Goal: Find specific page/section: Find specific page/section

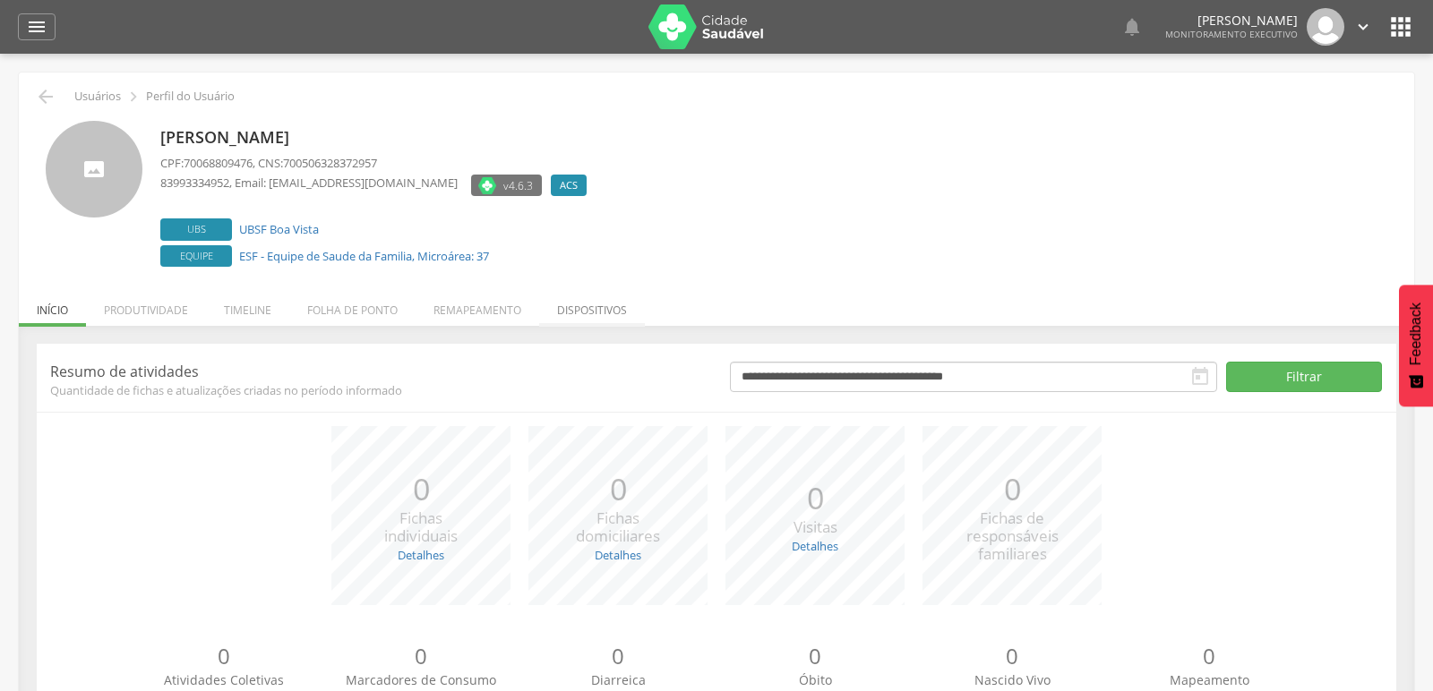
click at [567, 313] on li "Dispositivos" at bounding box center [592, 306] width 106 height 42
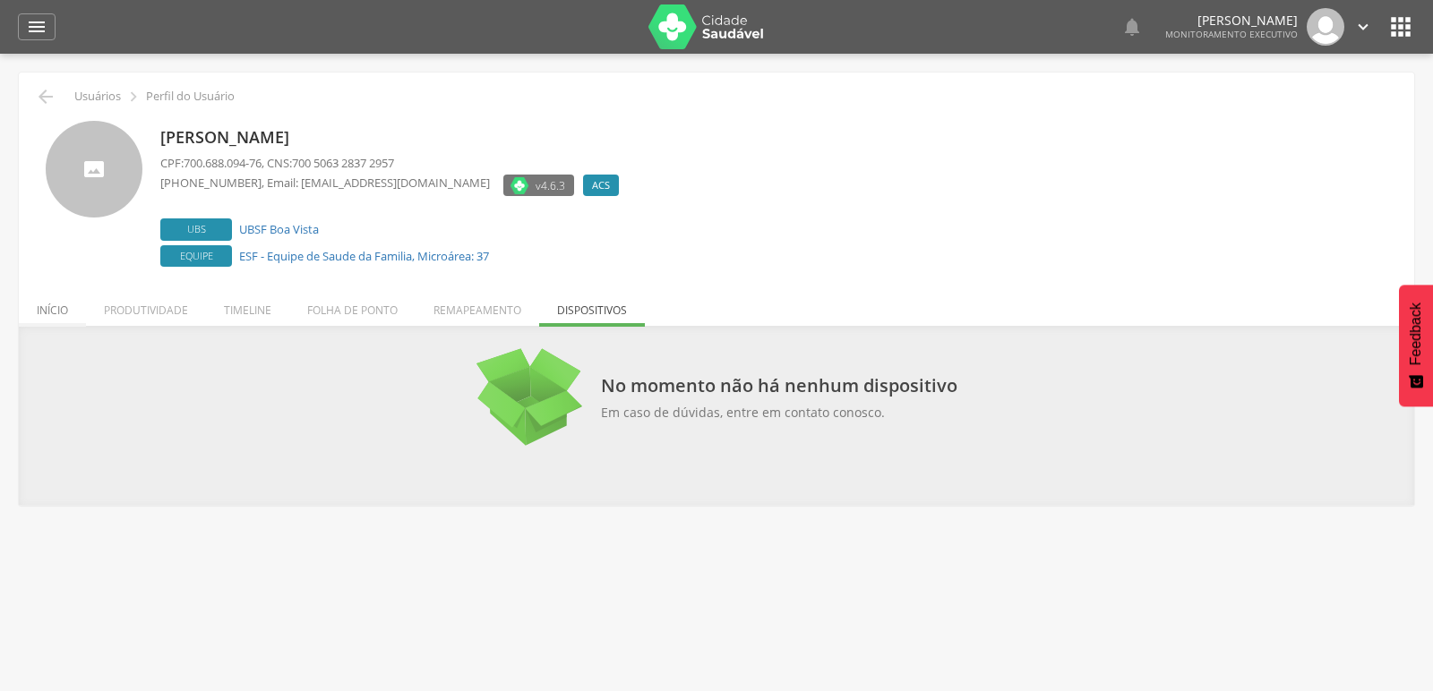
click at [44, 310] on li "Início" at bounding box center [52, 306] width 67 height 42
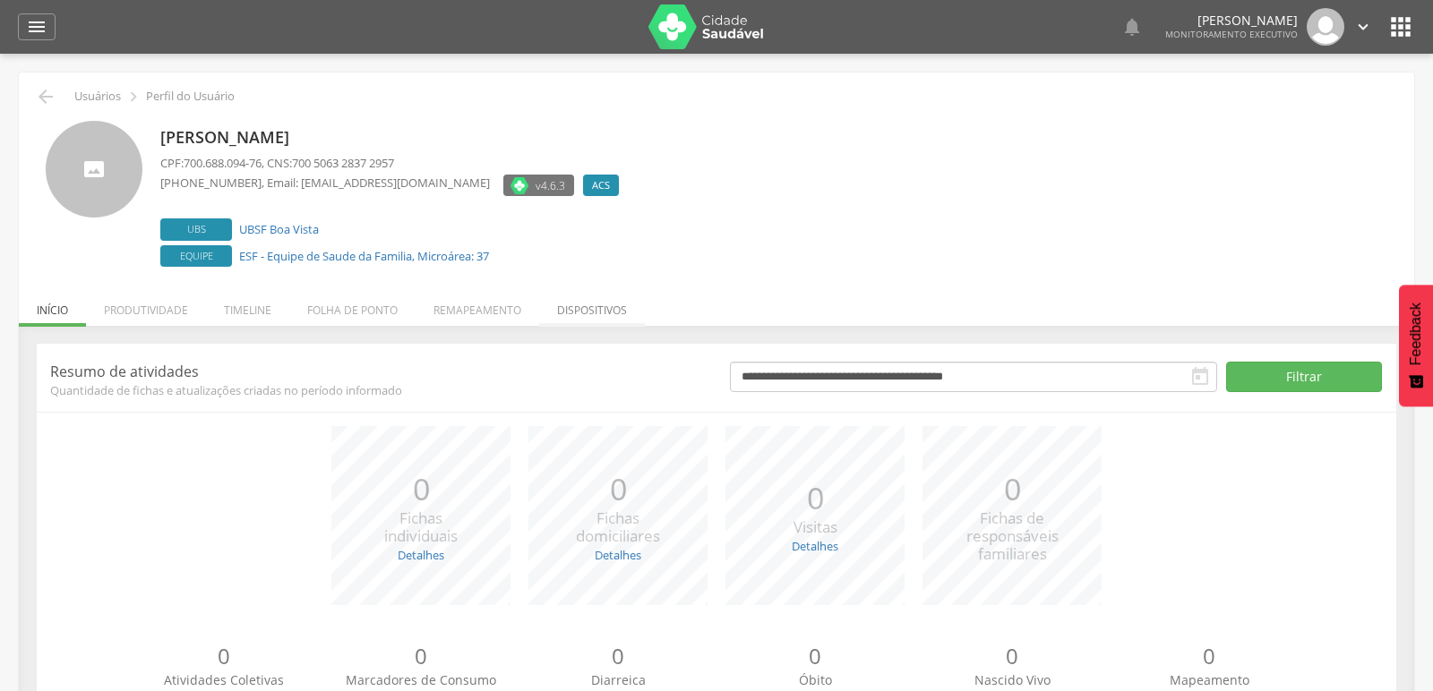
click at [596, 312] on li "Dispositivos" at bounding box center [592, 306] width 106 height 42
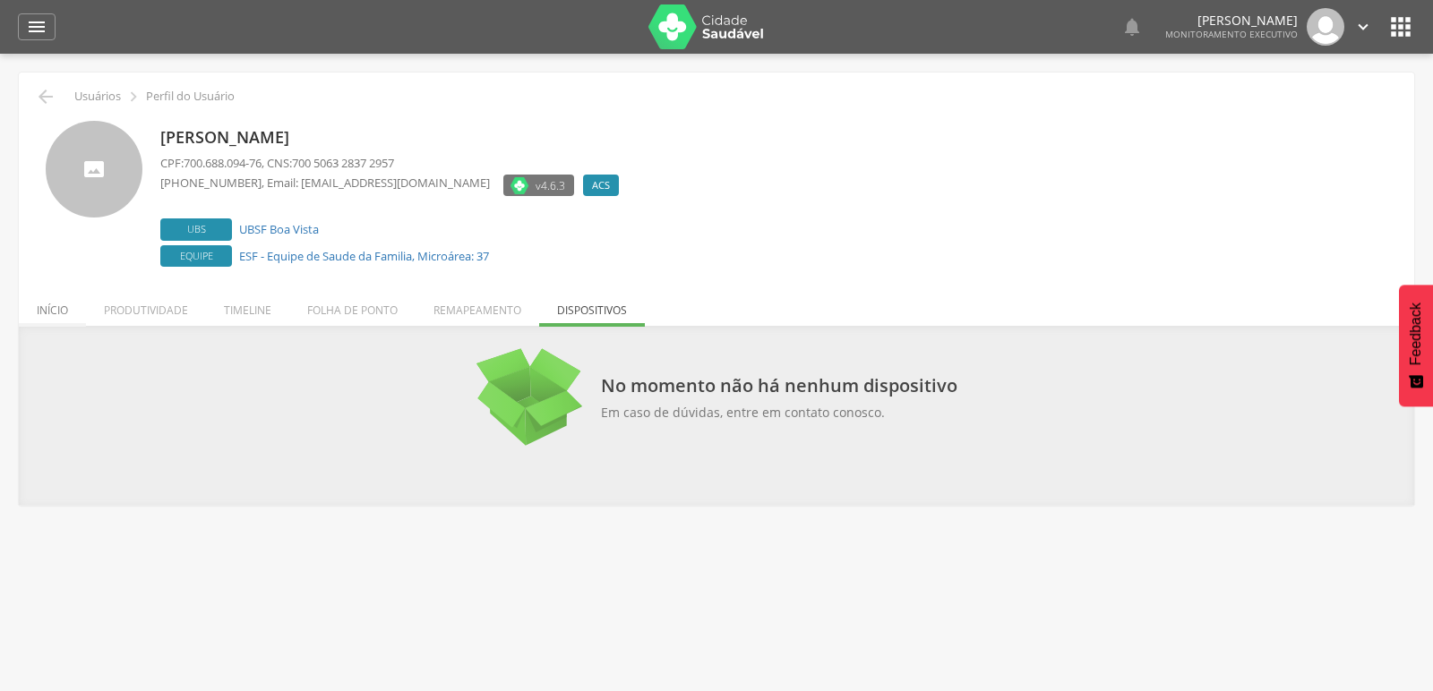
click at [64, 313] on li "Início" at bounding box center [52, 306] width 67 height 42
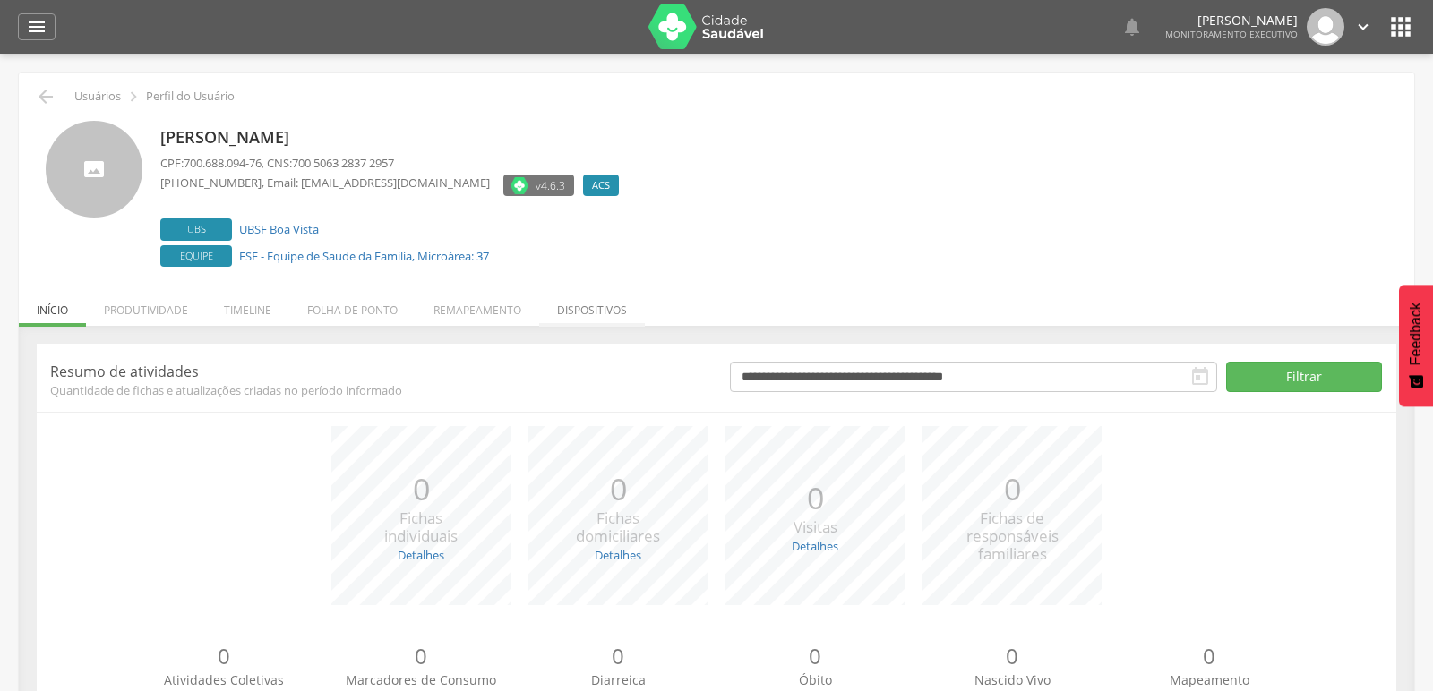
click at [596, 297] on li "Dispositivos" at bounding box center [592, 306] width 106 height 42
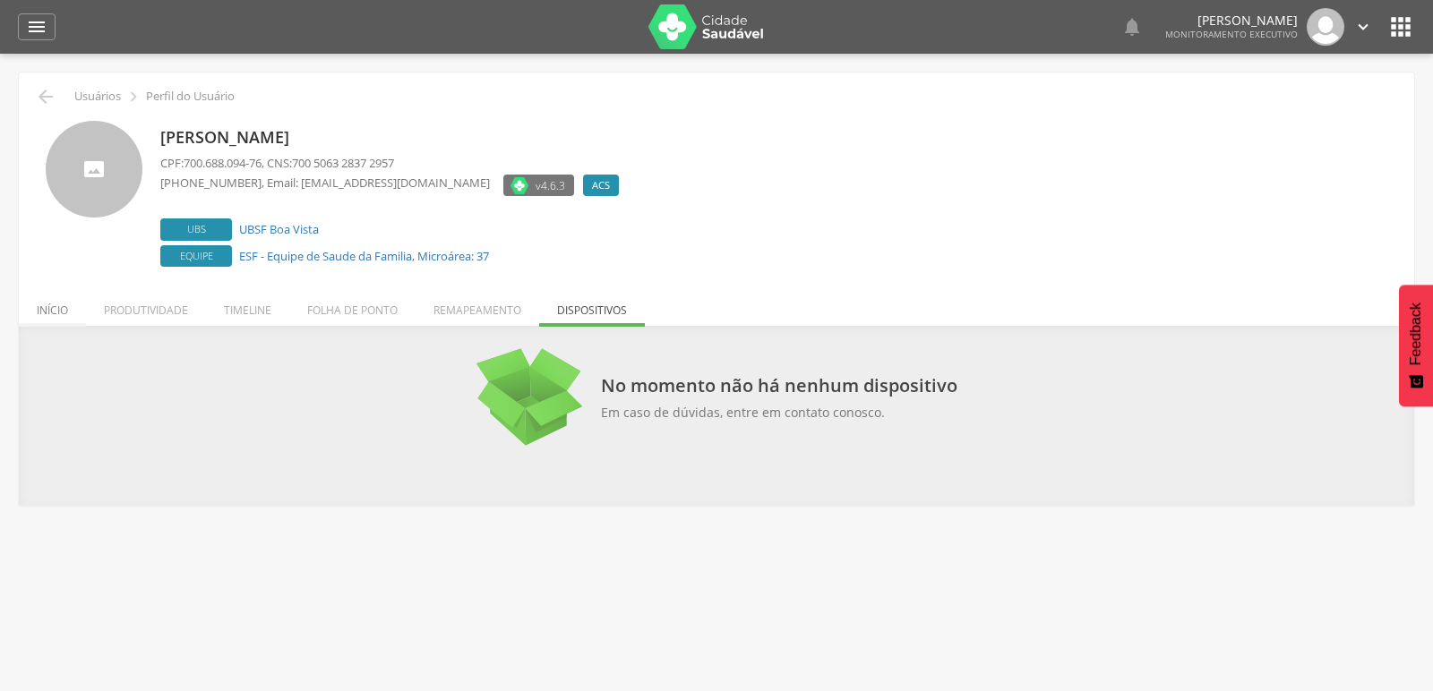
click at [44, 313] on li "Início" at bounding box center [52, 306] width 67 height 42
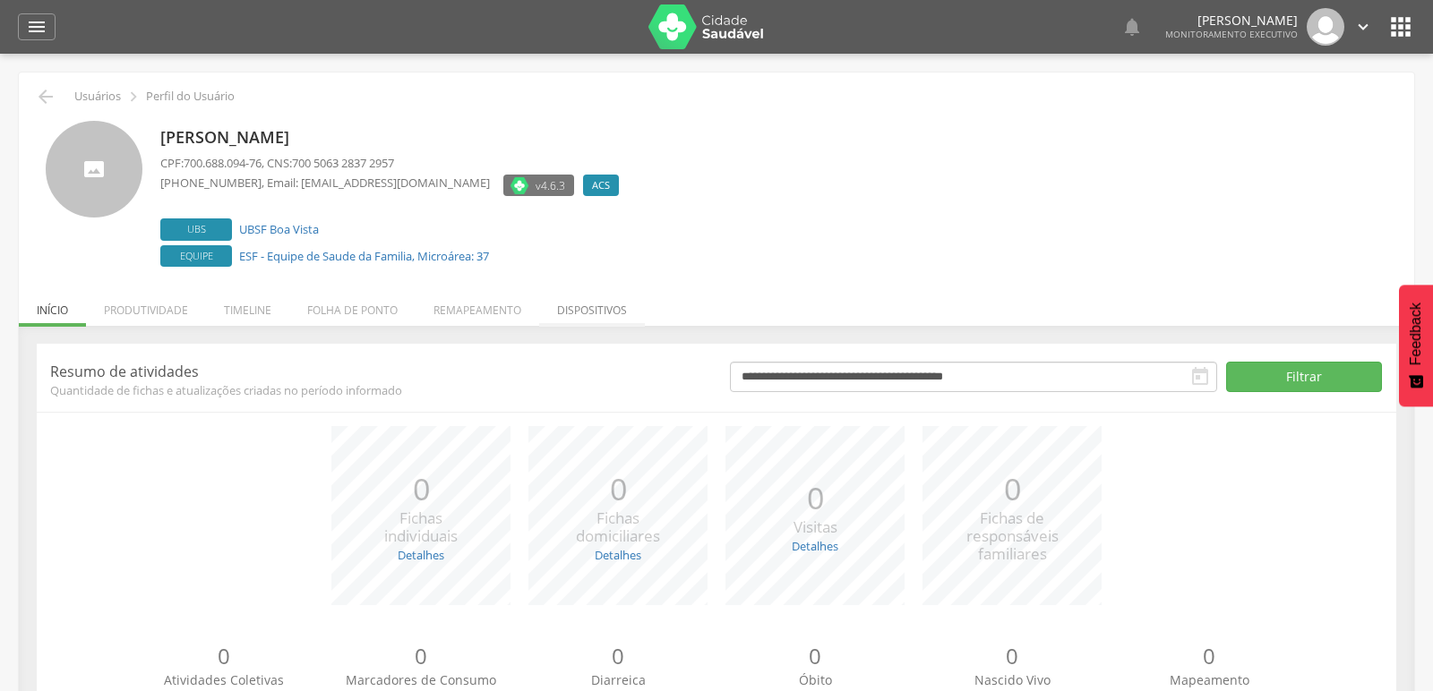
click at [598, 308] on li "Dispositivos" at bounding box center [592, 306] width 106 height 42
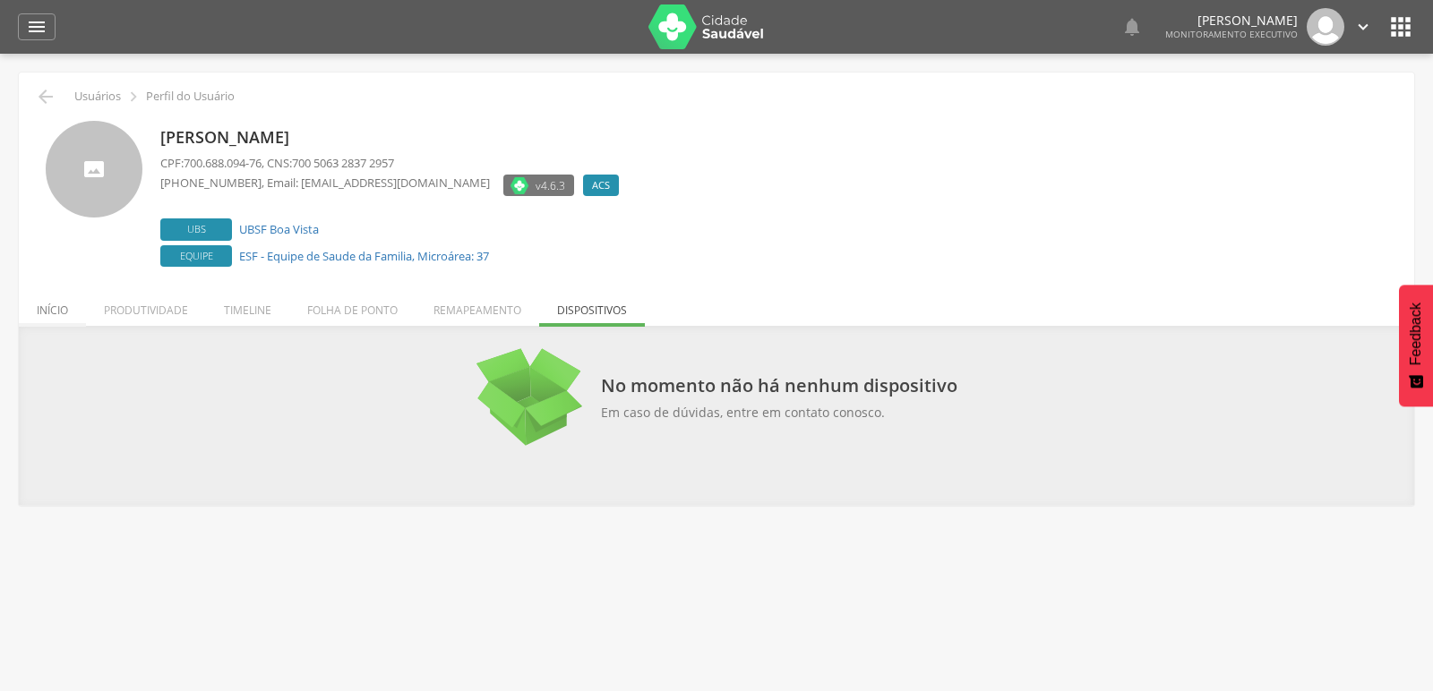
click at [30, 310] on li "Início" at bounding box center [52, 306] width 67 height 42
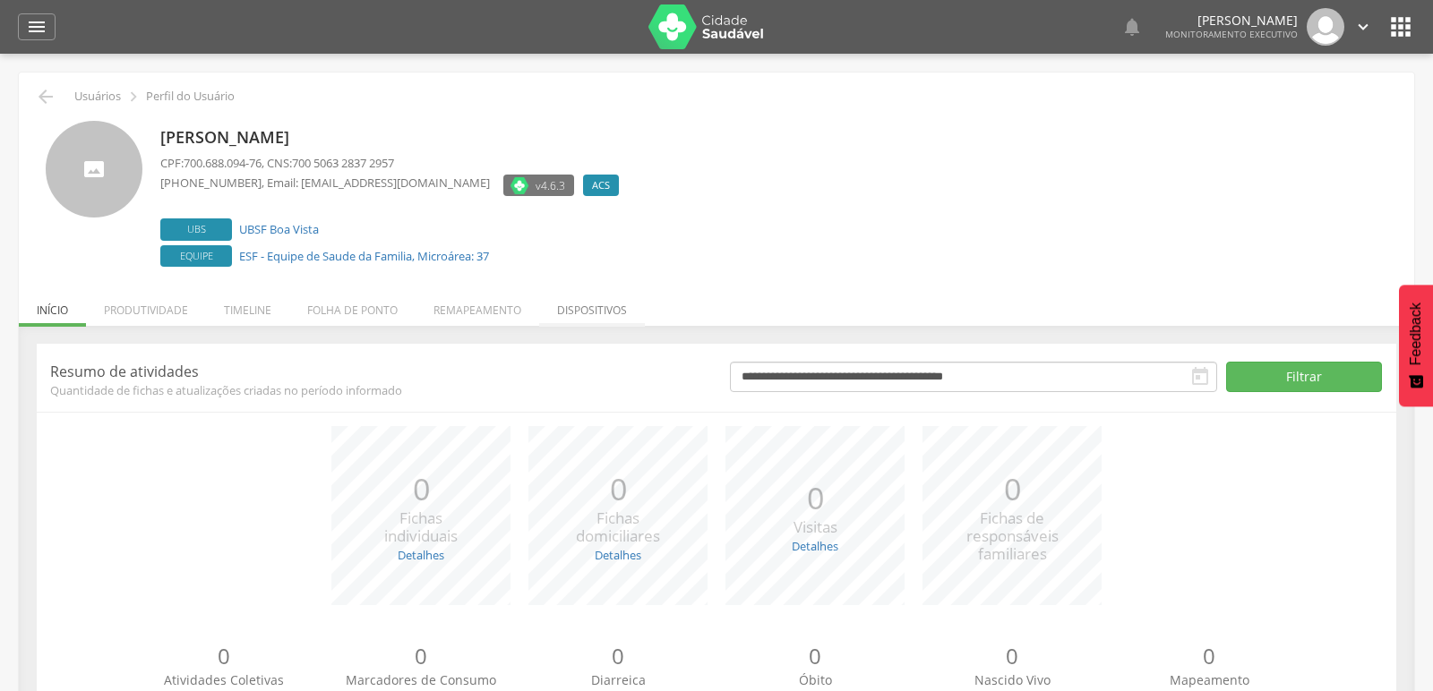
click at [577, 309] on li "Dispositivos" at bounding box center [592, 306] width 106 height 42
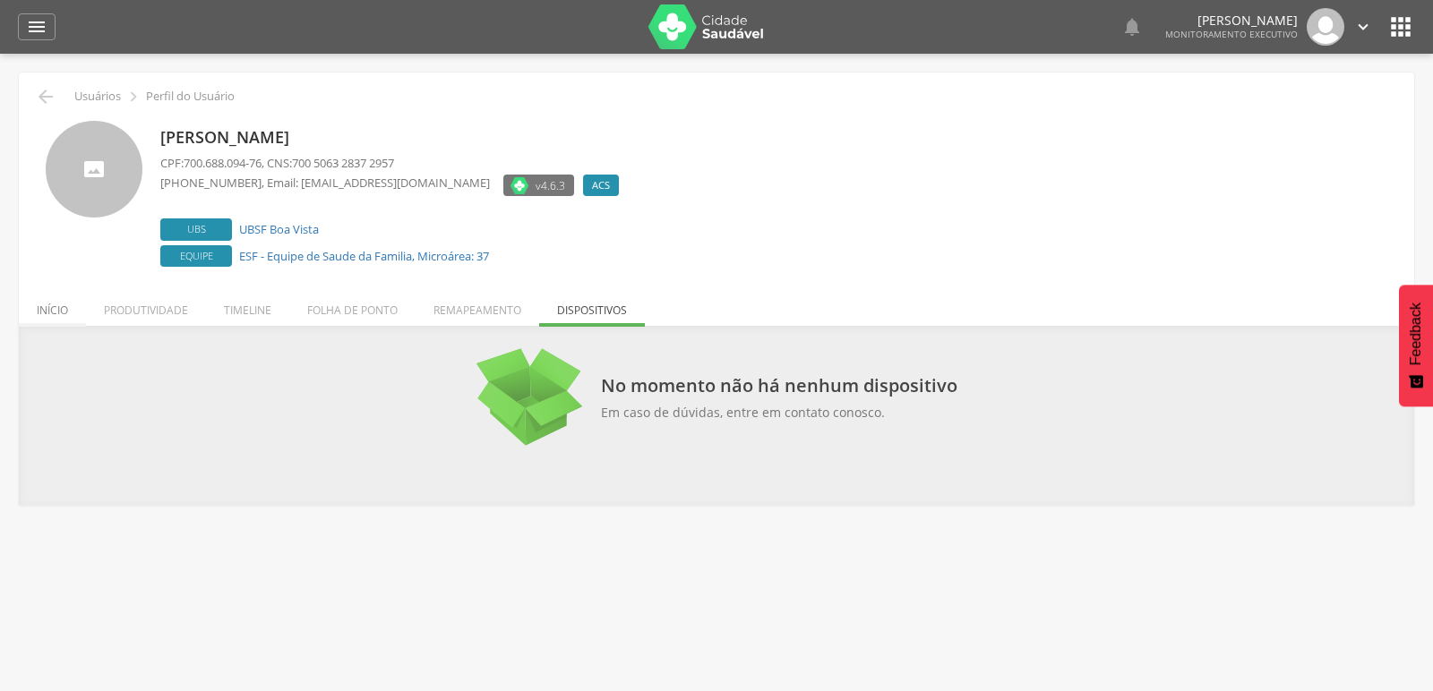
click at [49, 314] on li "Início" at bounding box center [52, 306] width 67 height 42
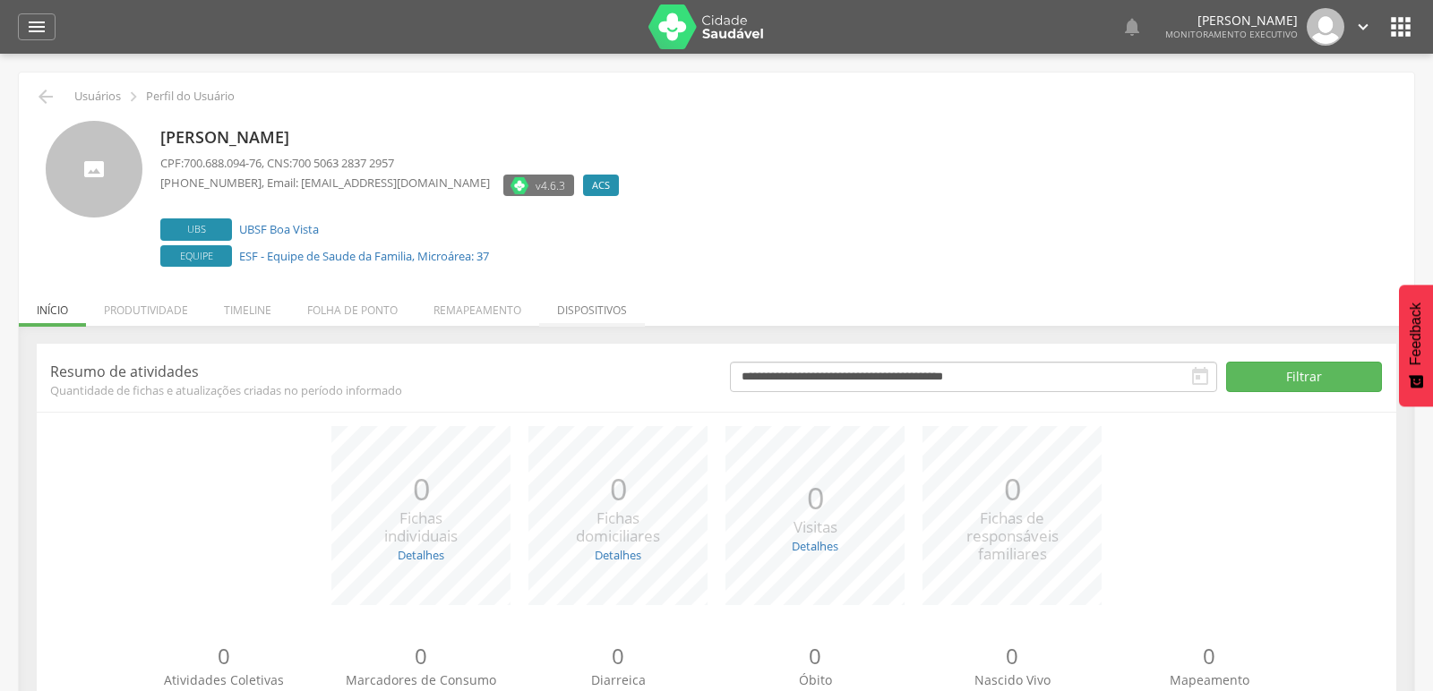
click at [568, 304] on li "Dispositivos" at bounding box center [592, 306] width 106 height 42
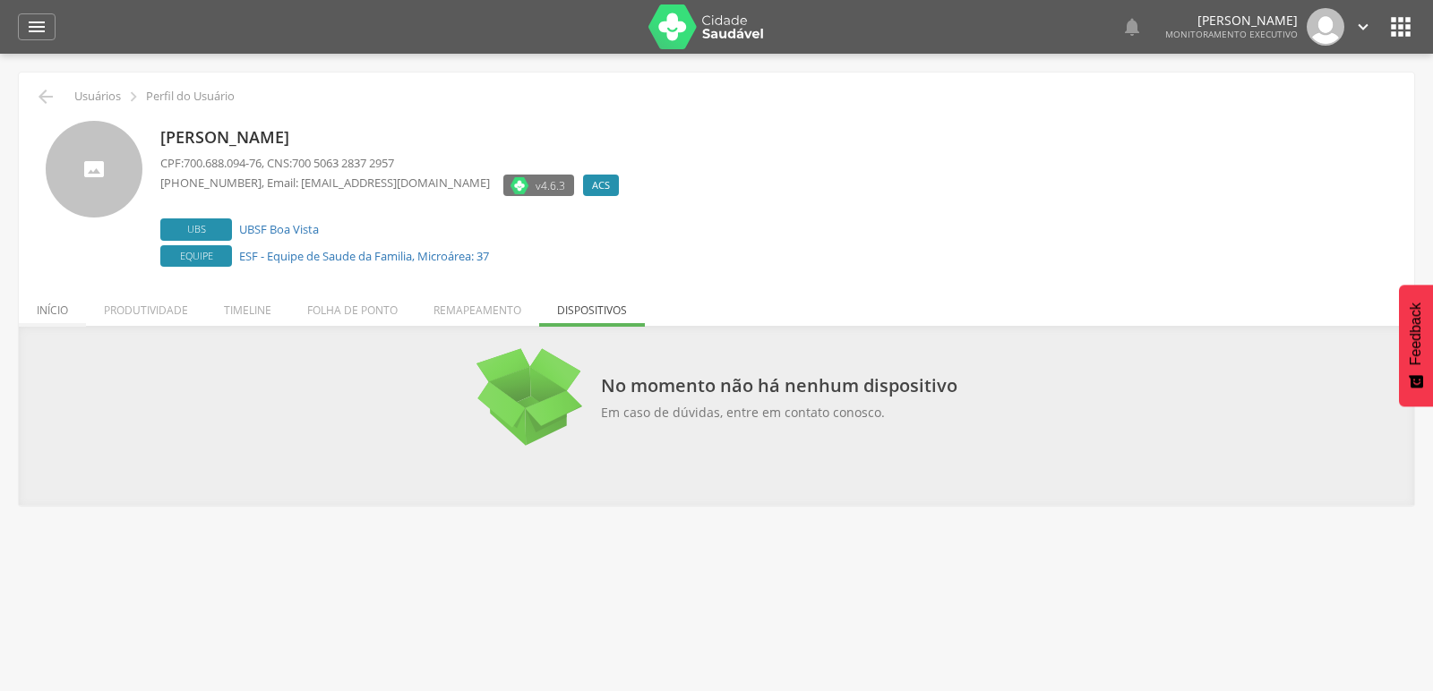
click at [47, 310] on li "Início" at bounding box center [52, 306] width 67 height 42
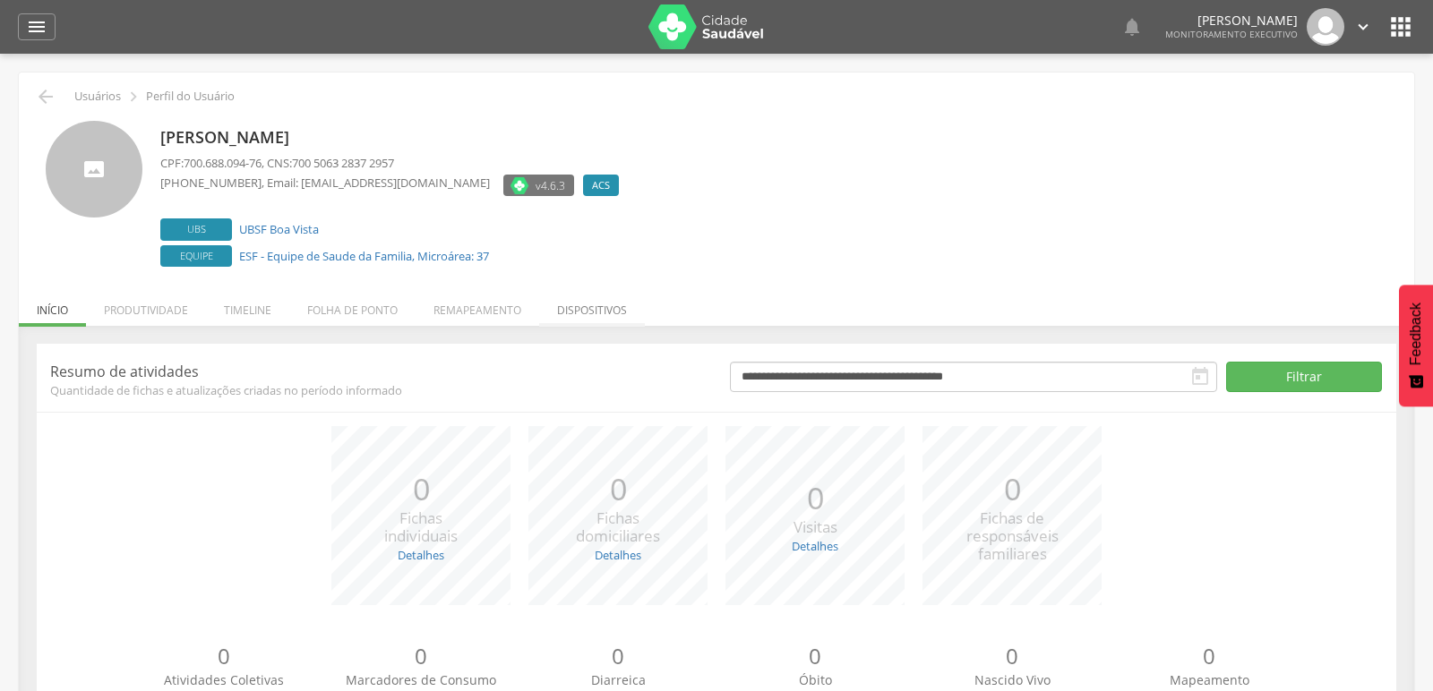
click at [593, 315] on li "Dispositivos" at bounding box center [592, 306] width 106 height 42
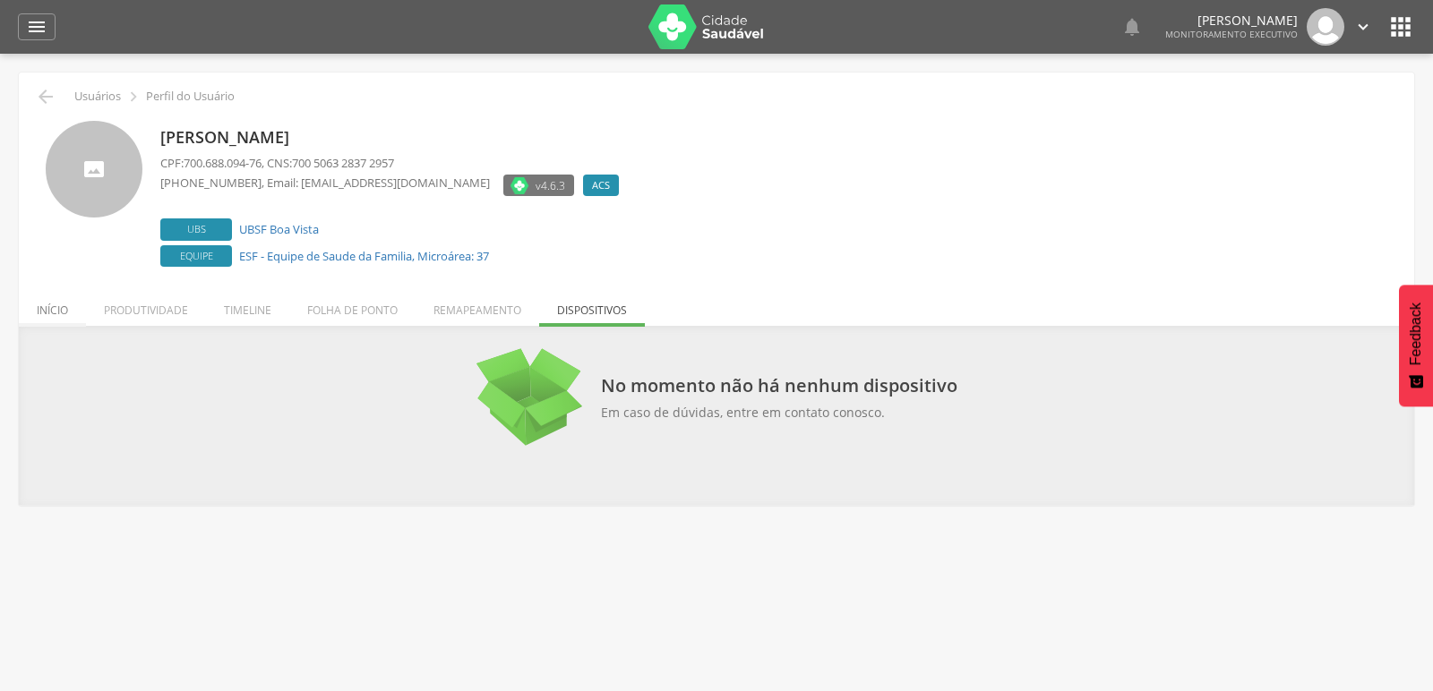
click at [36, 314] on li "Início" at bounding box center [52, 306] width 67 height 42
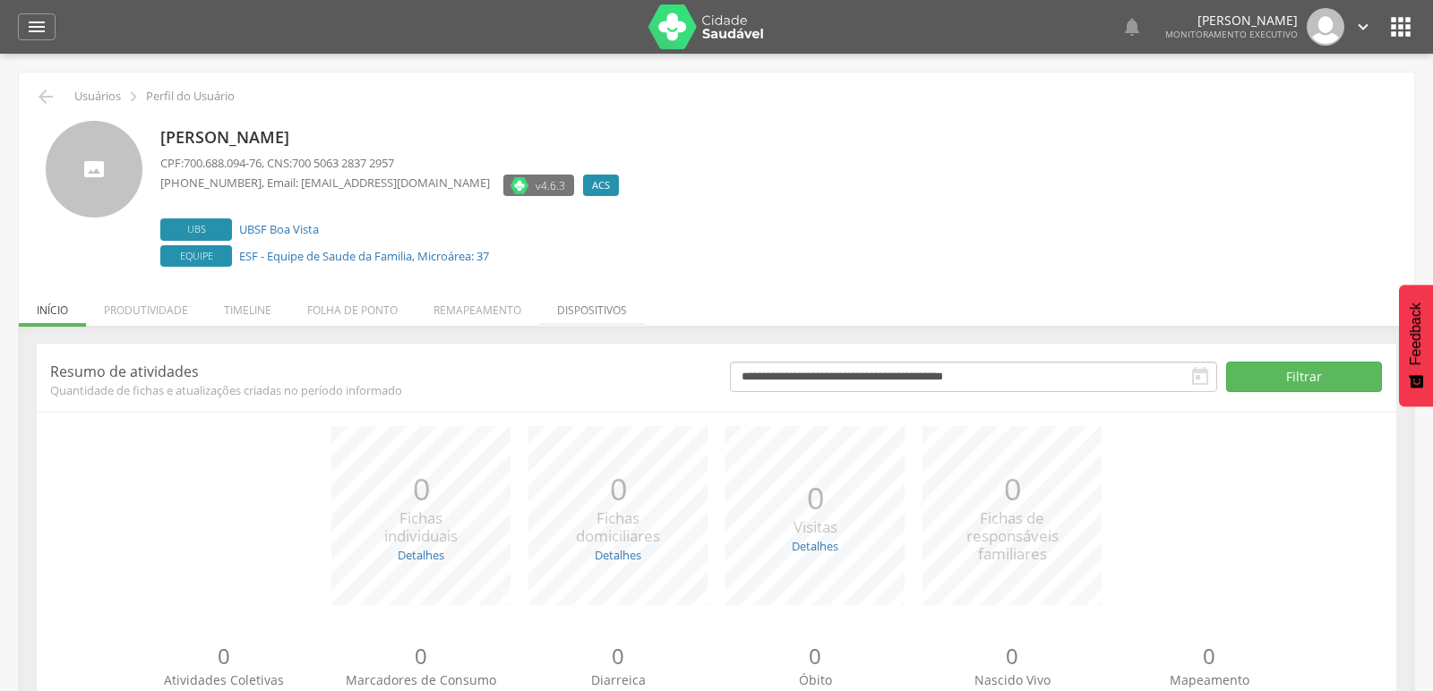
click at [621, 304] on li "Dispositivos" at bounding box center [592, 306] width 106 height 42
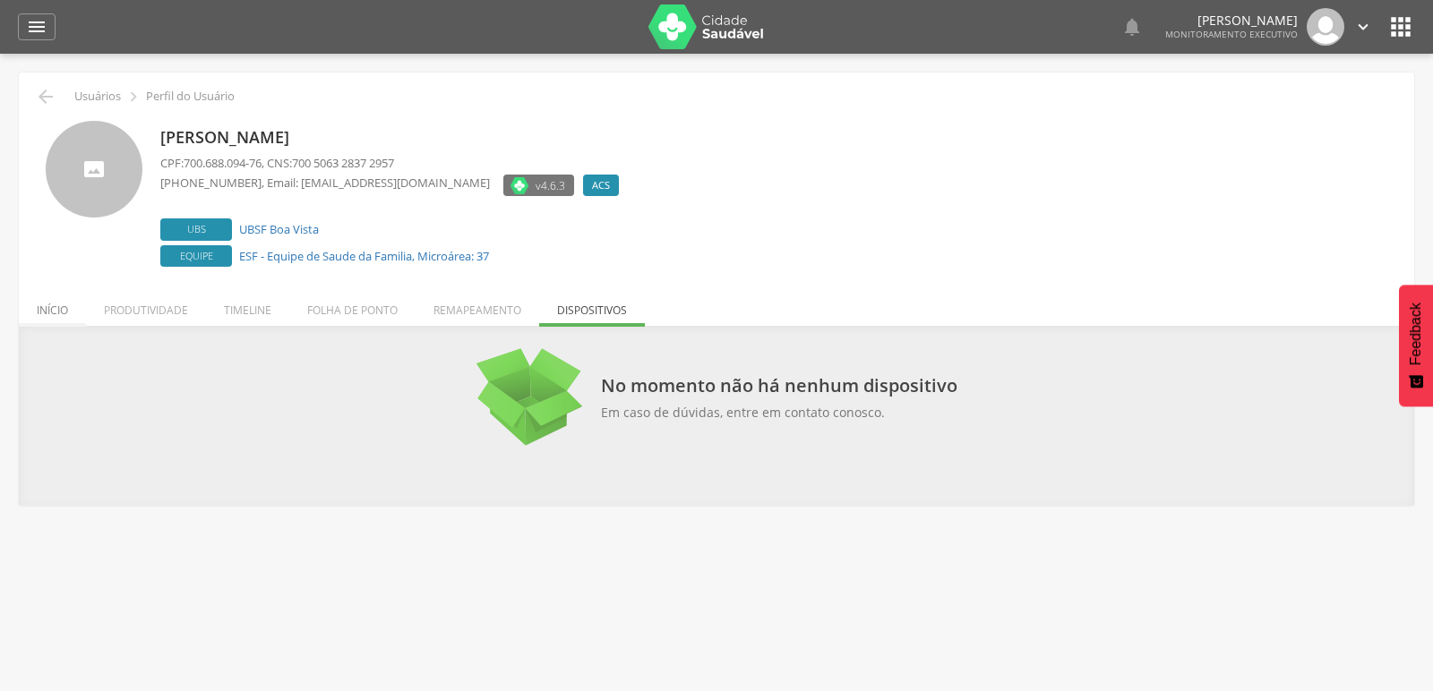
click at [62, 309] on li "Início" at bounding box center [52, 306] width 67 height 42
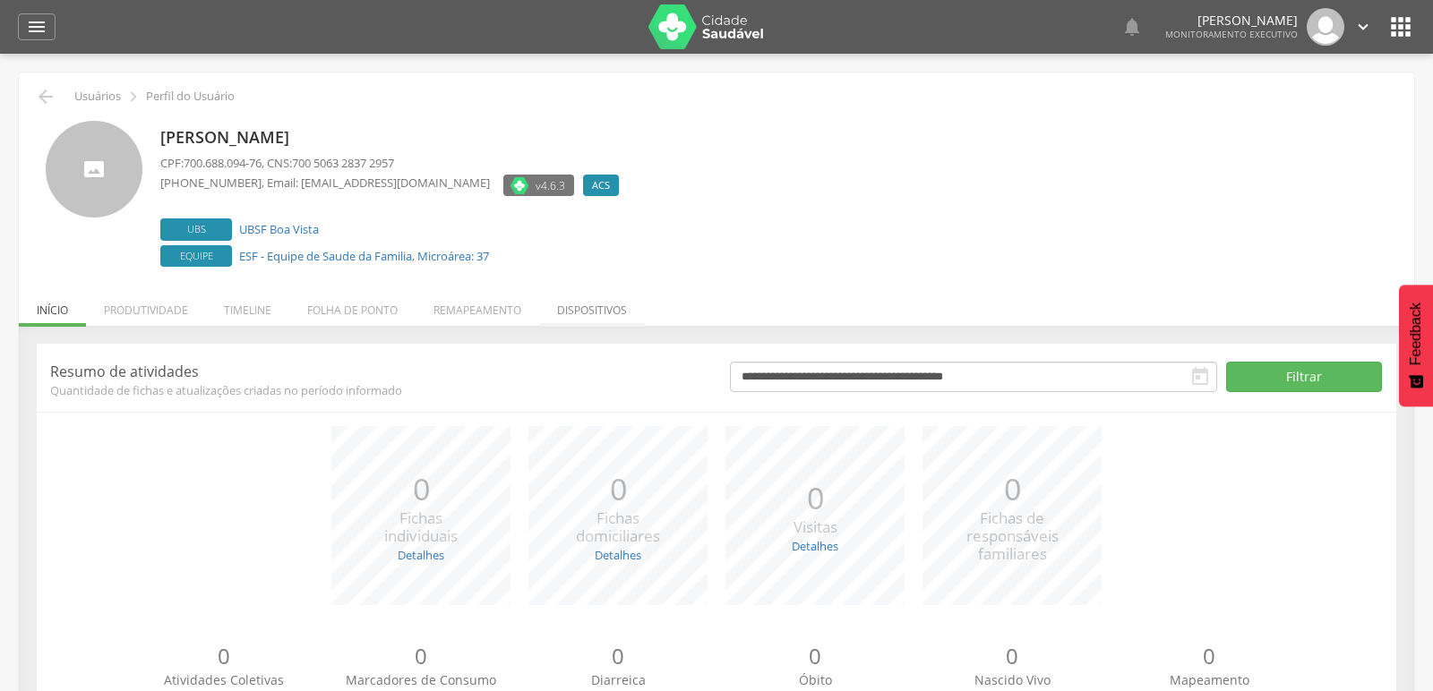
click at [594, 311] on li "Dispositivos" at bounding box center [592, 306] width 106 height 42
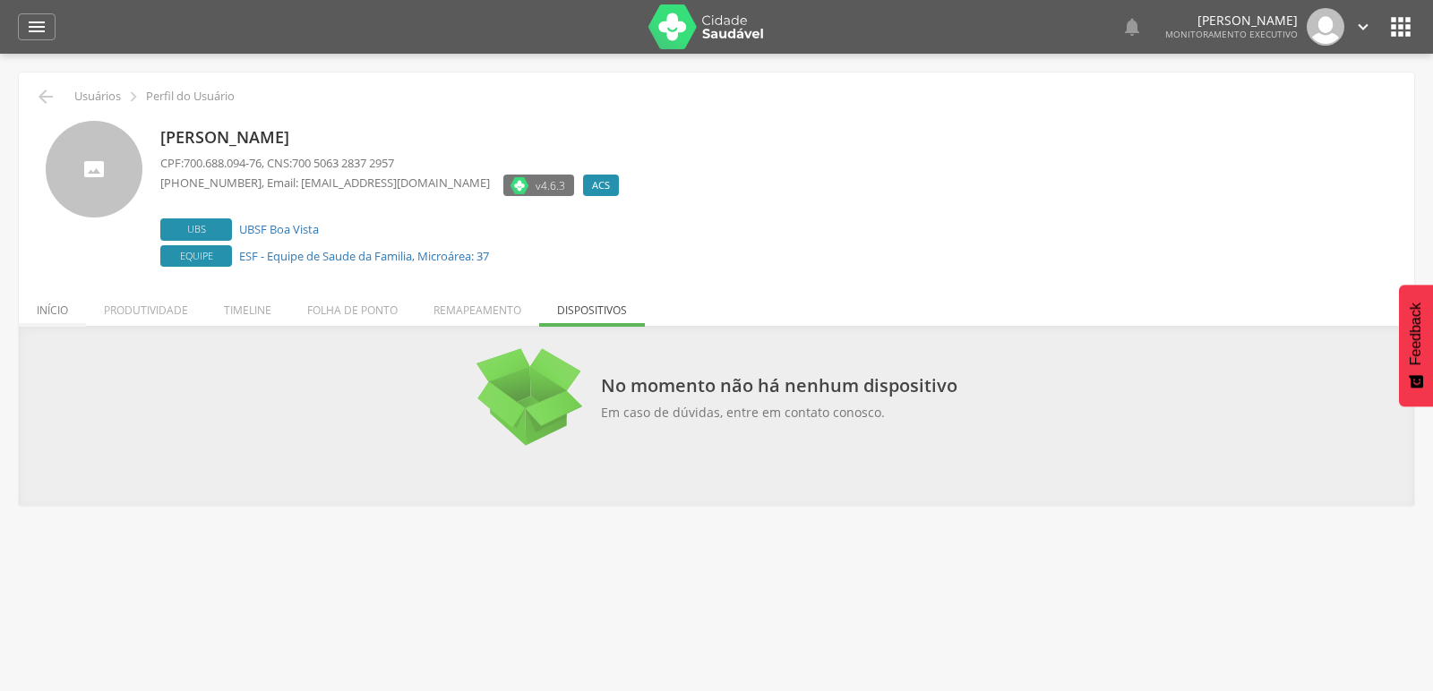
click at [50, 307] on li "Início" at bounding box center [52, 306] width 67 height 42
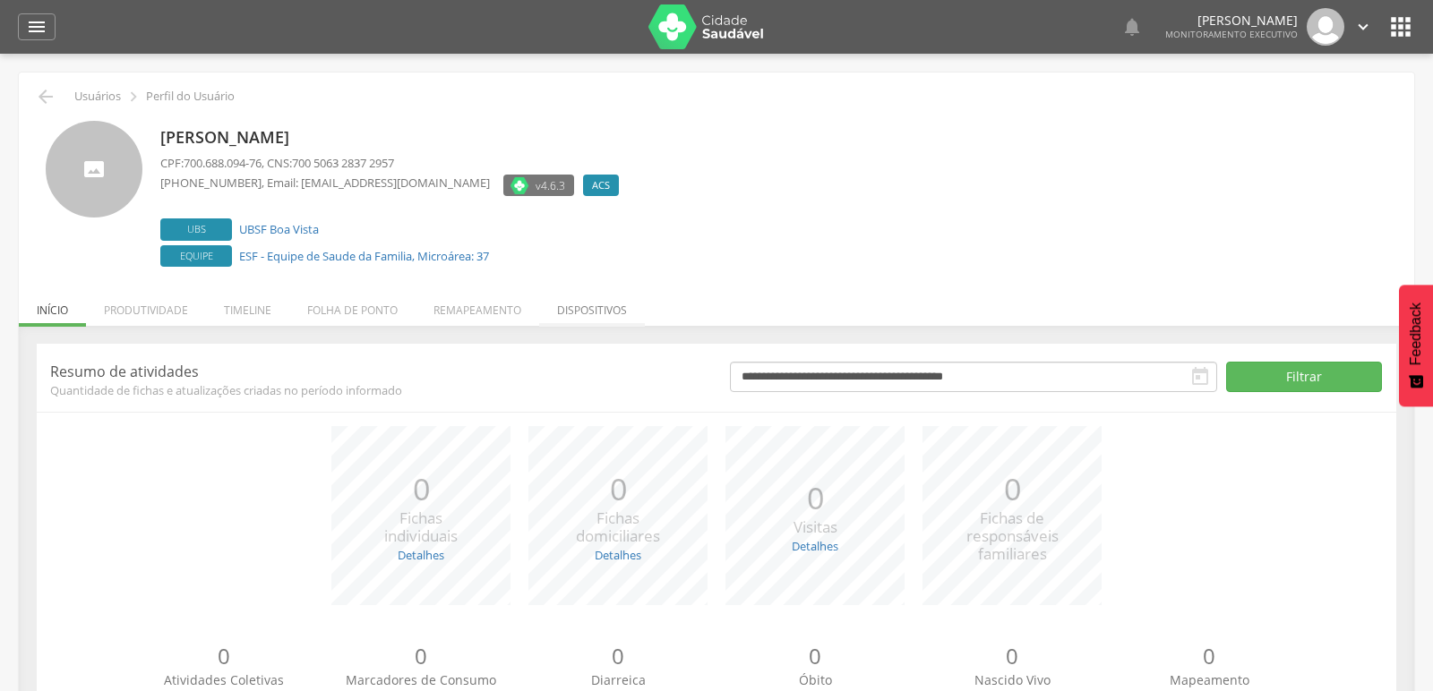
click at [590, 313] on li "Dispositivos" at bounding box center [592, 306] width 106 height 42
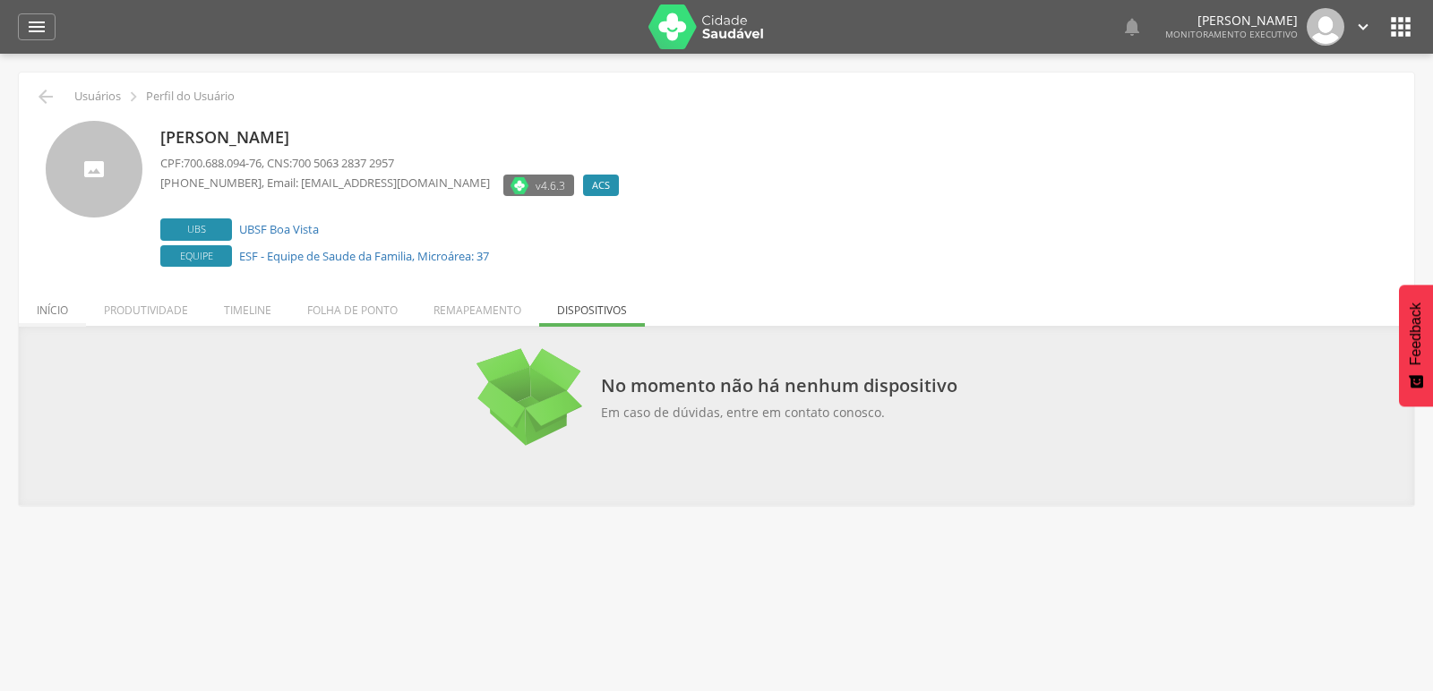
click at [57, 312] on li "Início" at bounding box center [52, 306] width 67 height 42
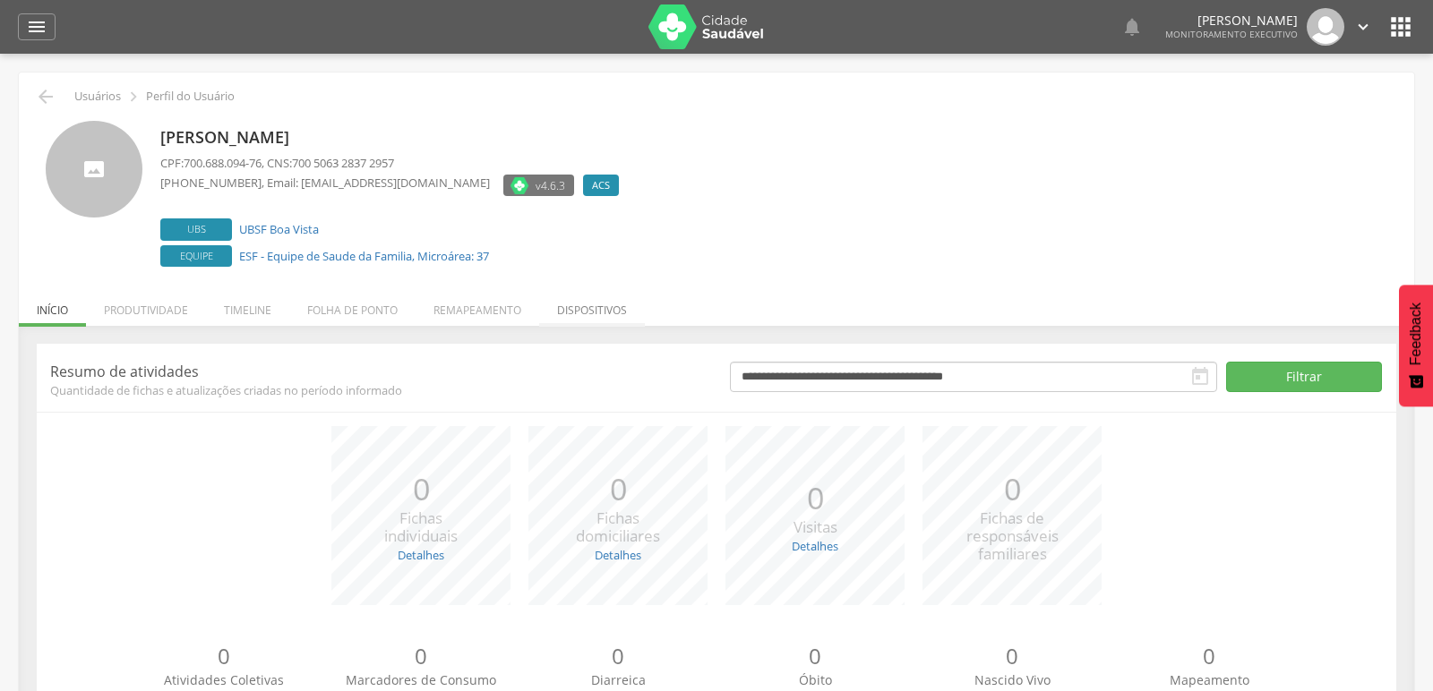
click at [589, 314] on li "Dispositivos" at bounding box center [592, 306] width 106 height 42
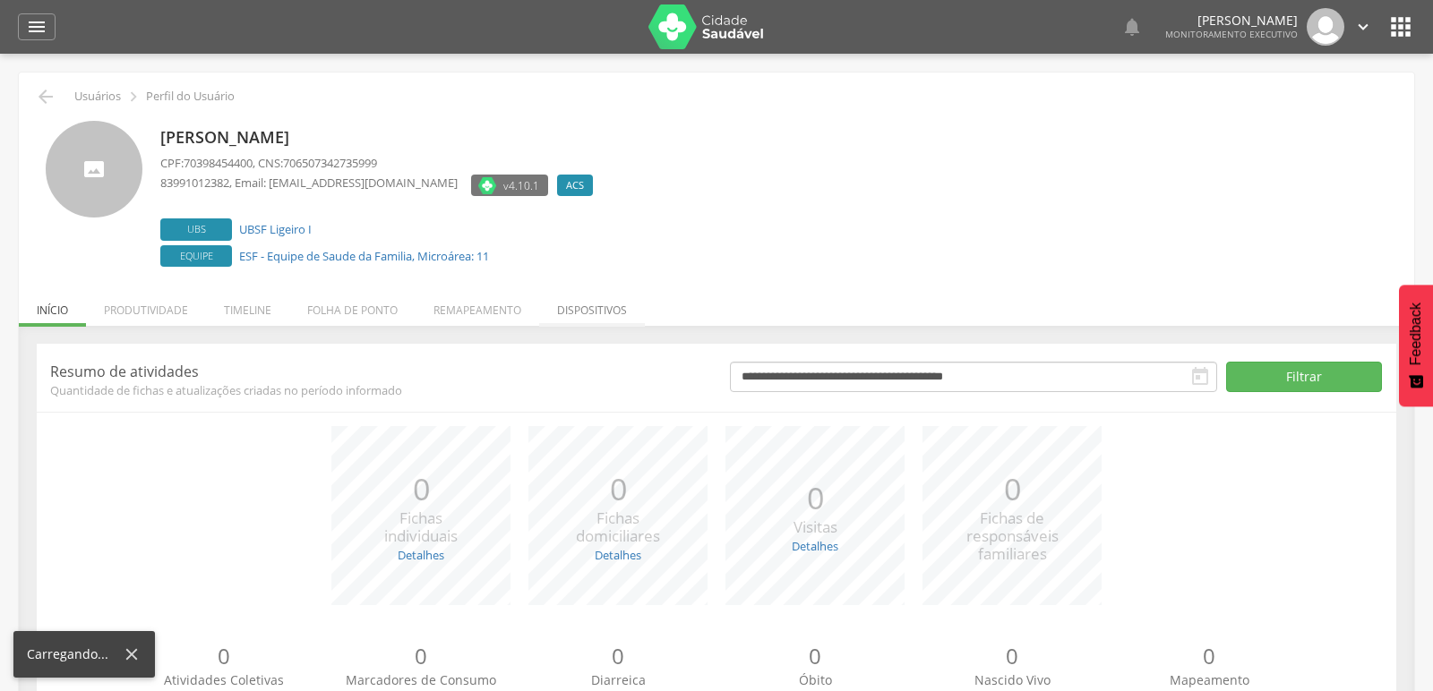
click at [572, 304] on li "Dispositivos" at bounding box center [592, 306] width 106 height 42
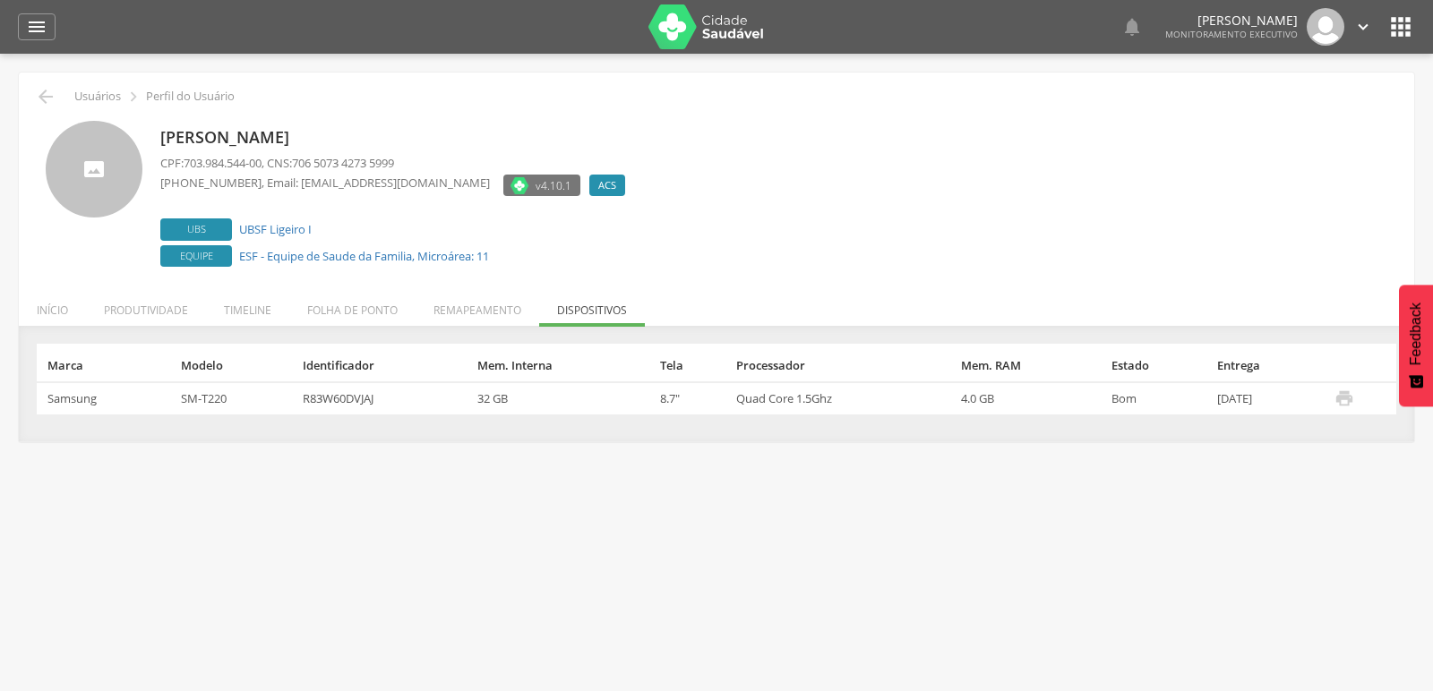
click at [1352, 399] on icon "" at bounding box center [1344, 399] width 20 height 20
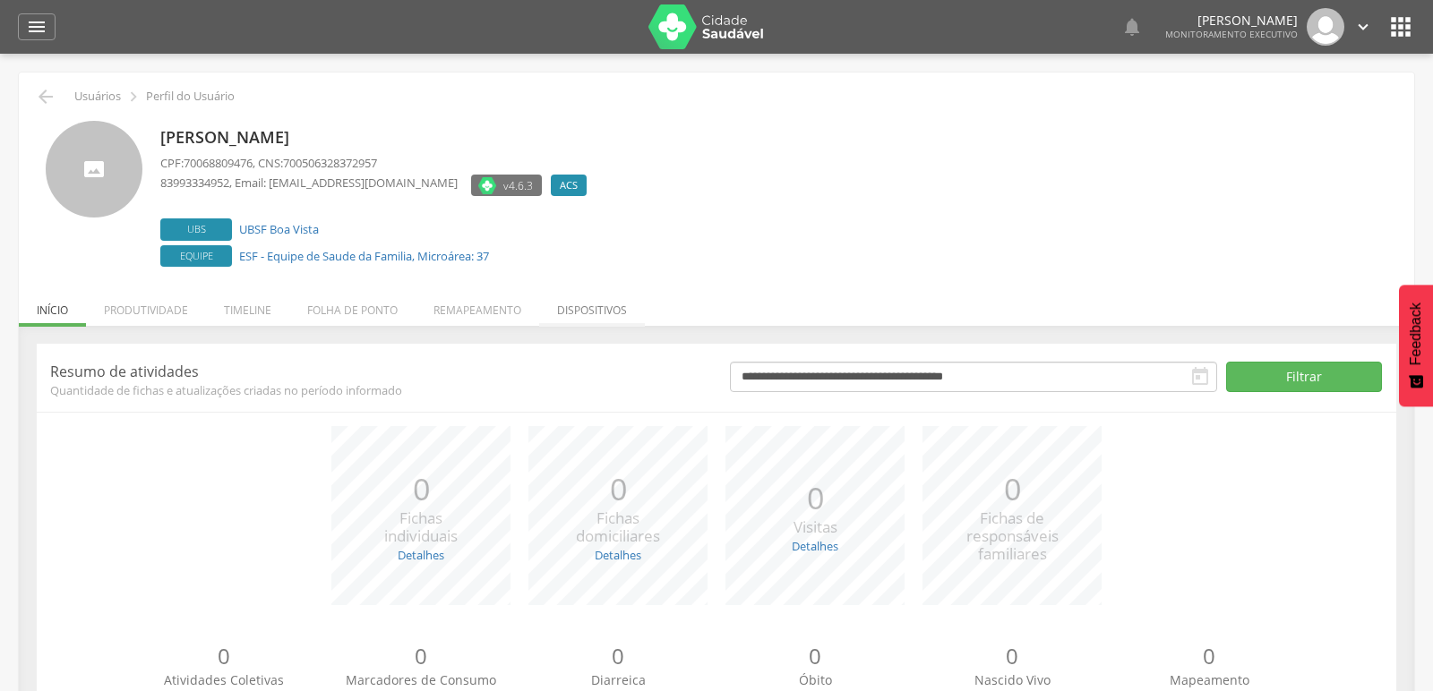
click at [601, 305] on li "Dispositivos" at bounding box center [592, 306] width 106 height 42
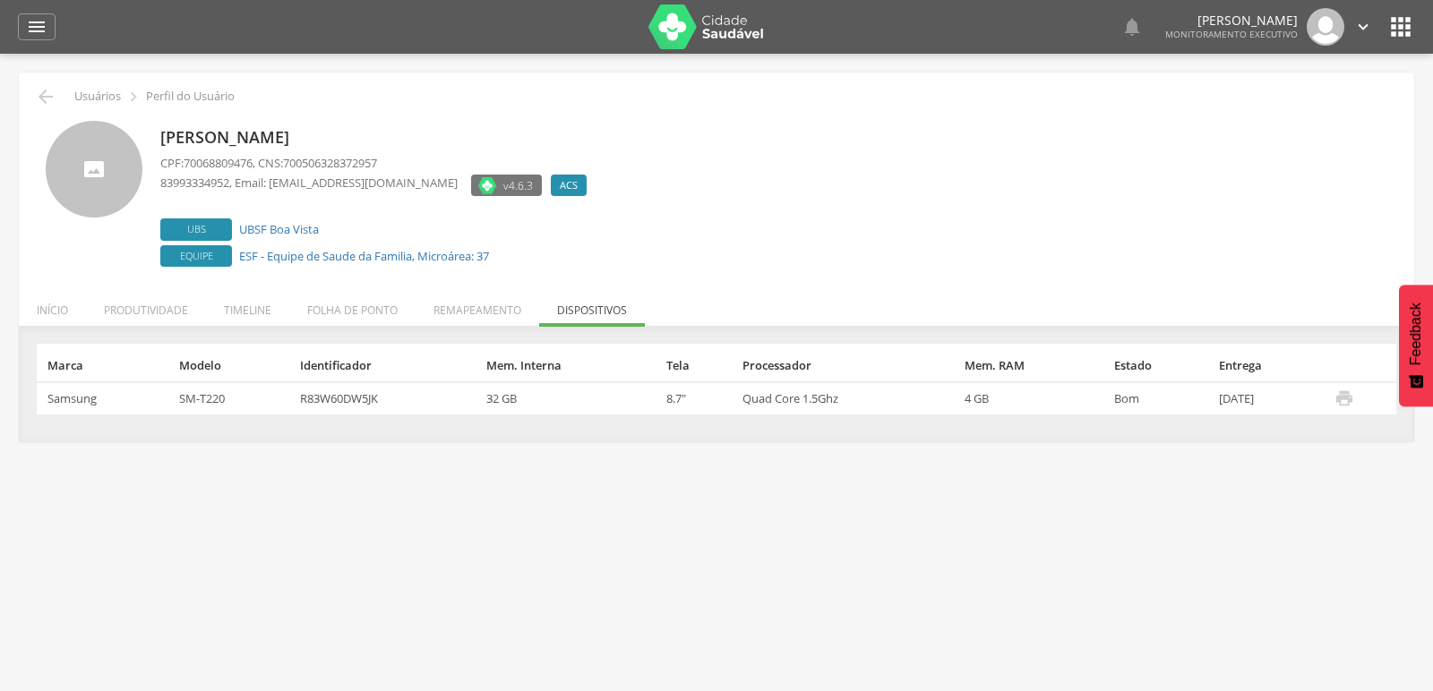
click at [1345, 397] on icon "" at bounding box center [1344, 399] width 20 height 20
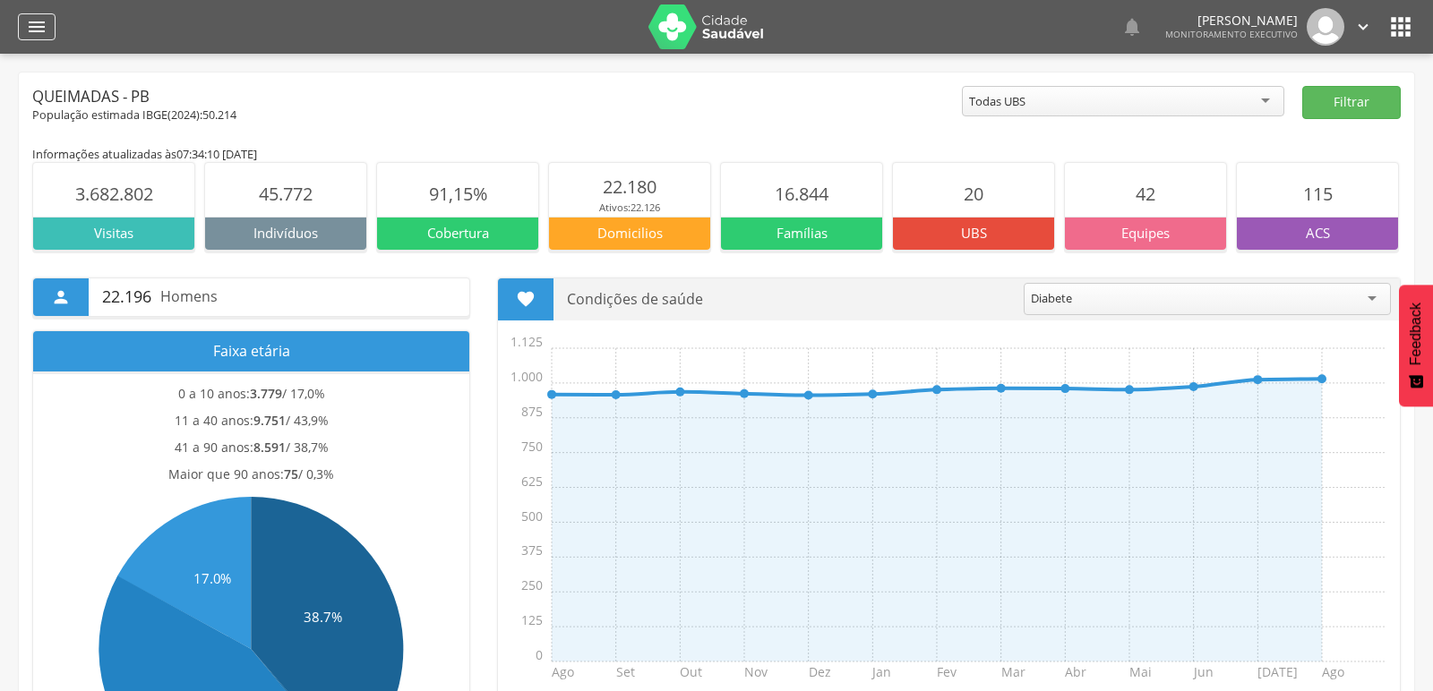
click at [40, 19] on icon "" at bounding box center [36, 26] width 21 height 21
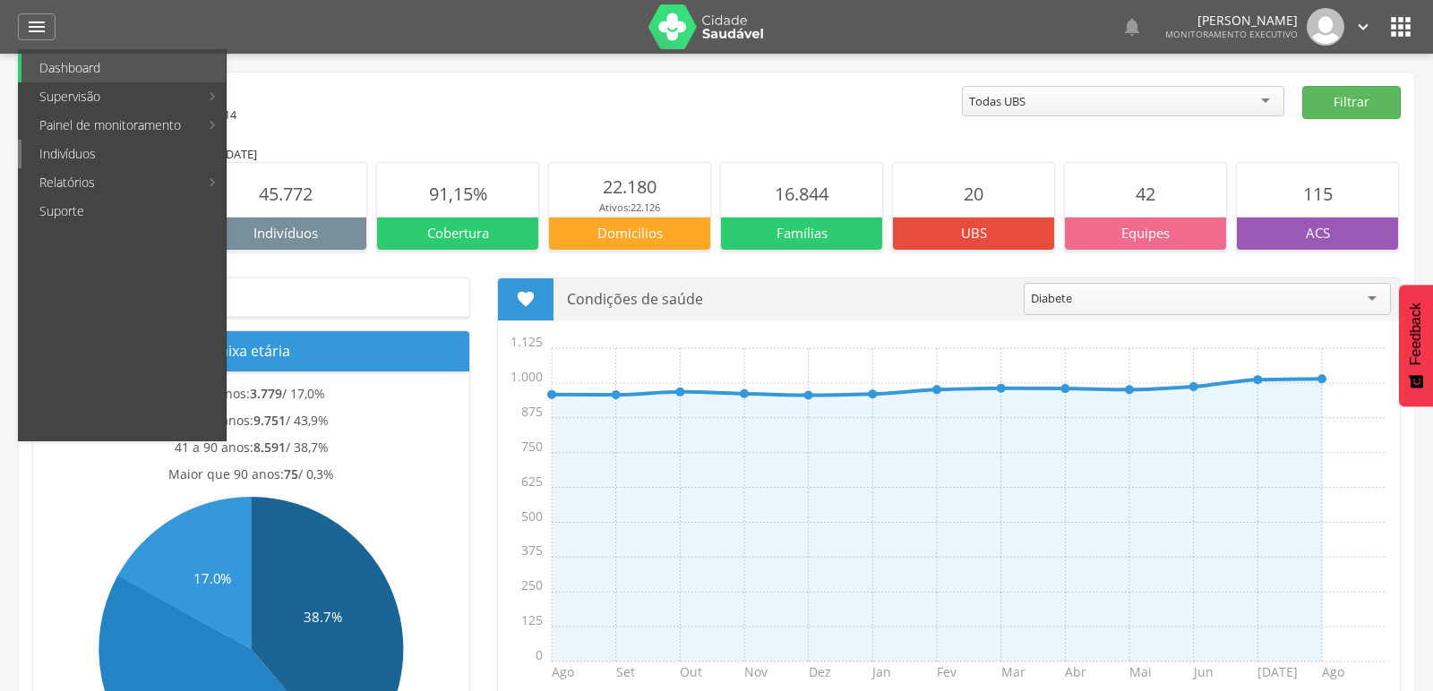
click at [67, 144] on link "Indivíduos" at bounding box center [123, 154] width 204 height 29
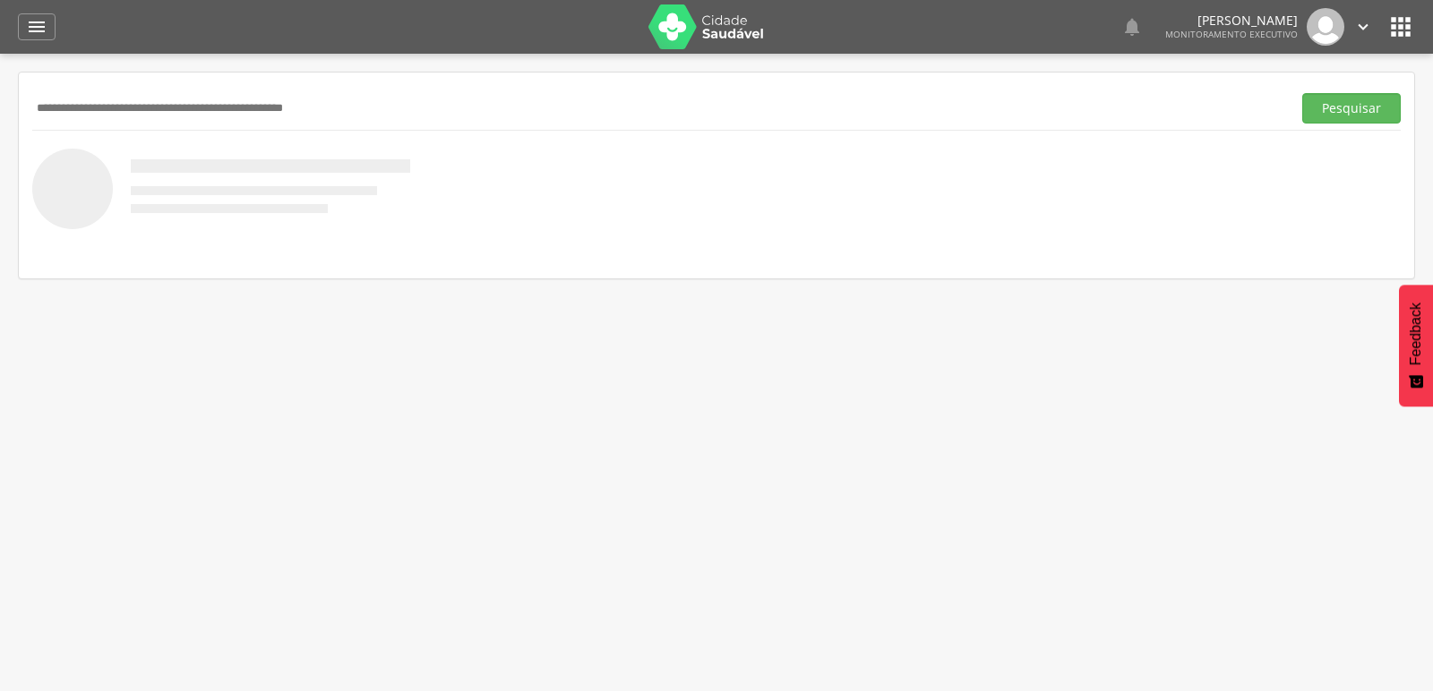
paste input "**********"
type input "**********"
click at [1302, 93] on button "Pesquisar" at bounding box center [1351, 108] width 99 height 30
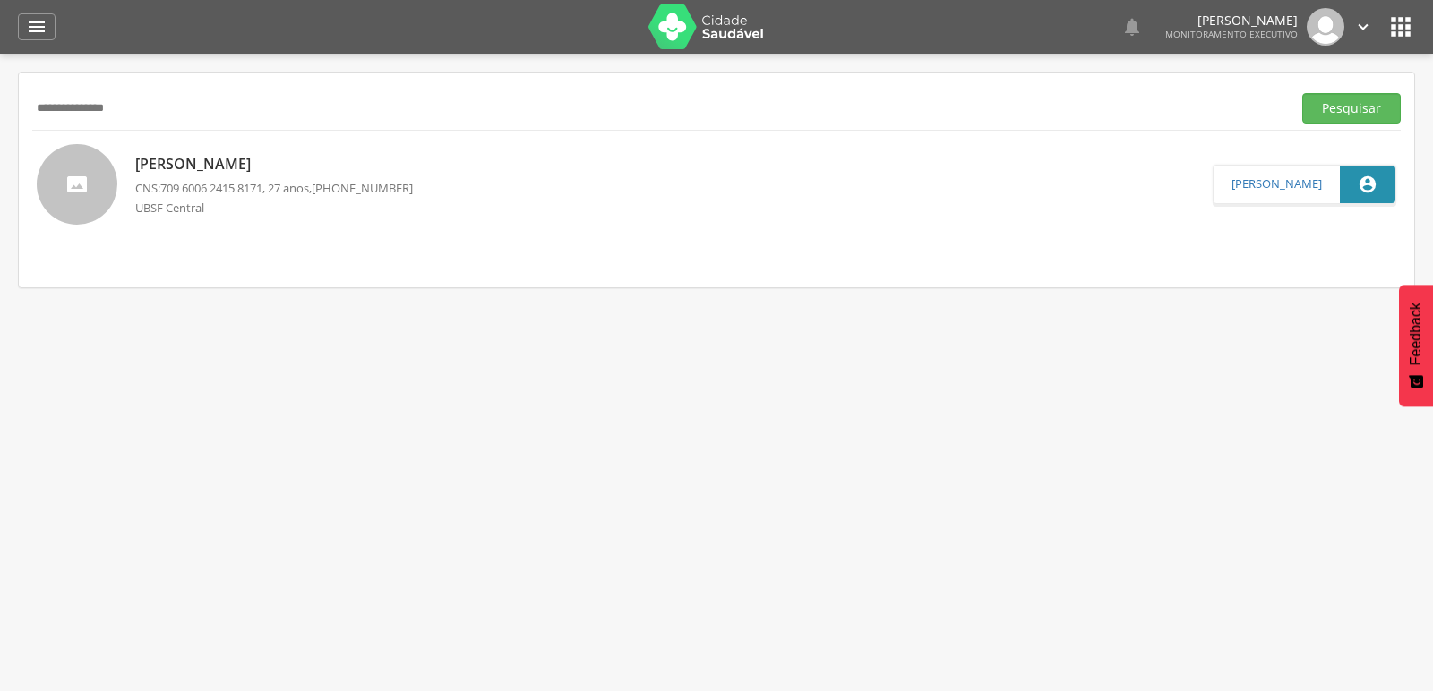
click at [232, 182] on span "709 6006 2415 8171" at bounding box center [211, 188] width 102 height 16
type input "**********"
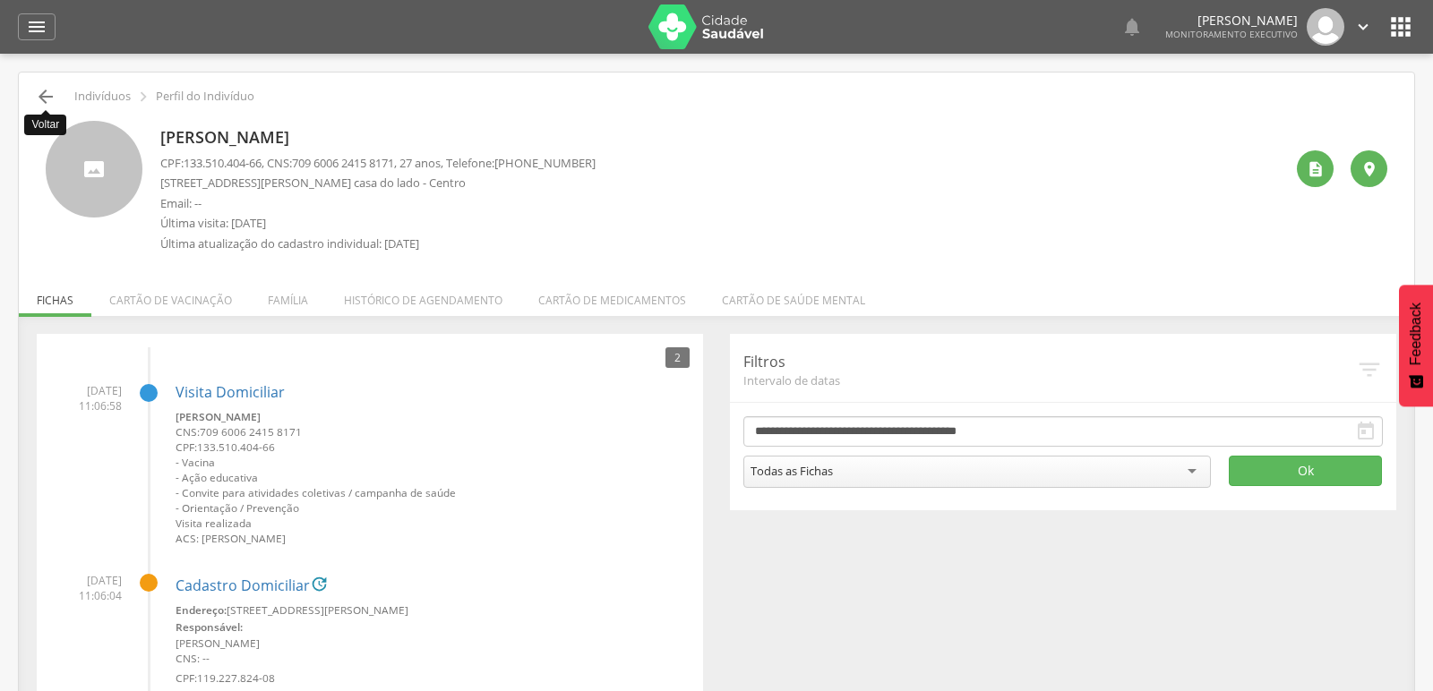
click at [38, 93] on icon "" at bounding box center [45, 96] width 21 height 21
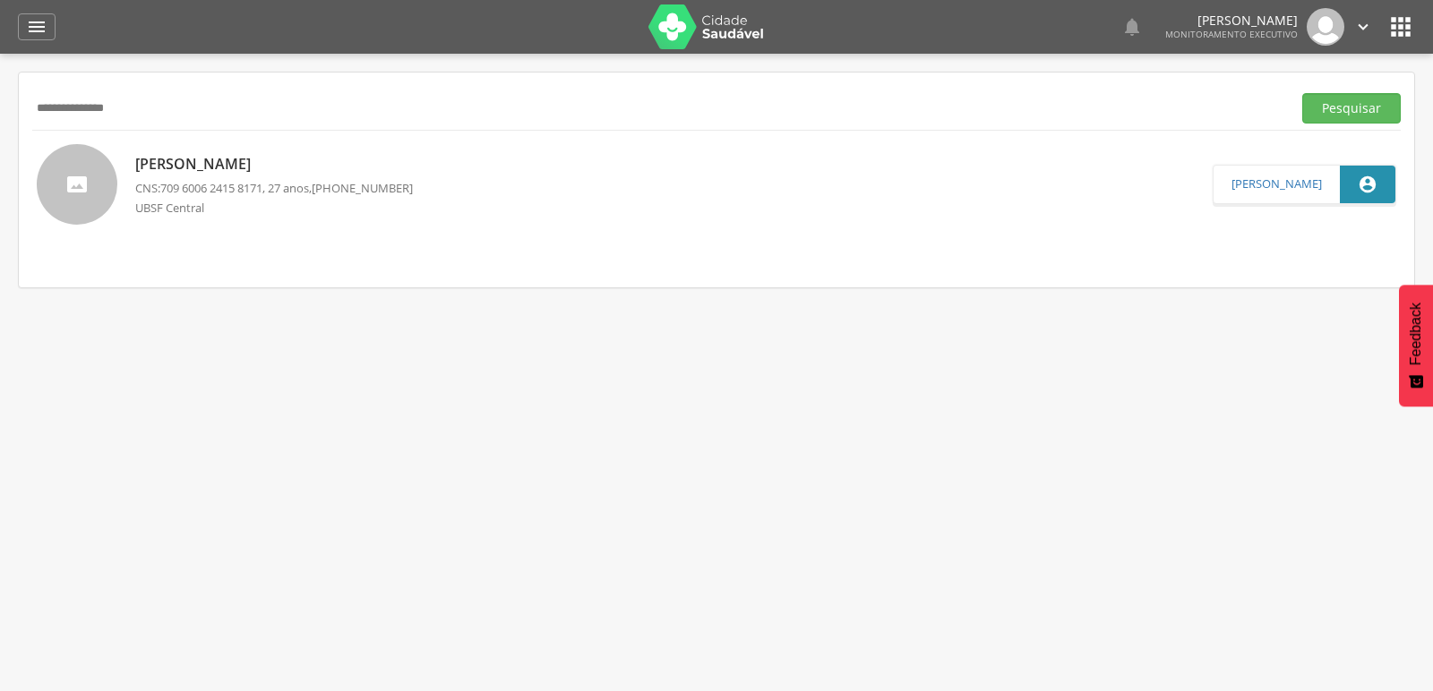
click at [334, 172] on p "Bruno Rodrigues da Silva" at bounding box center [274, 164] width 278 height 21
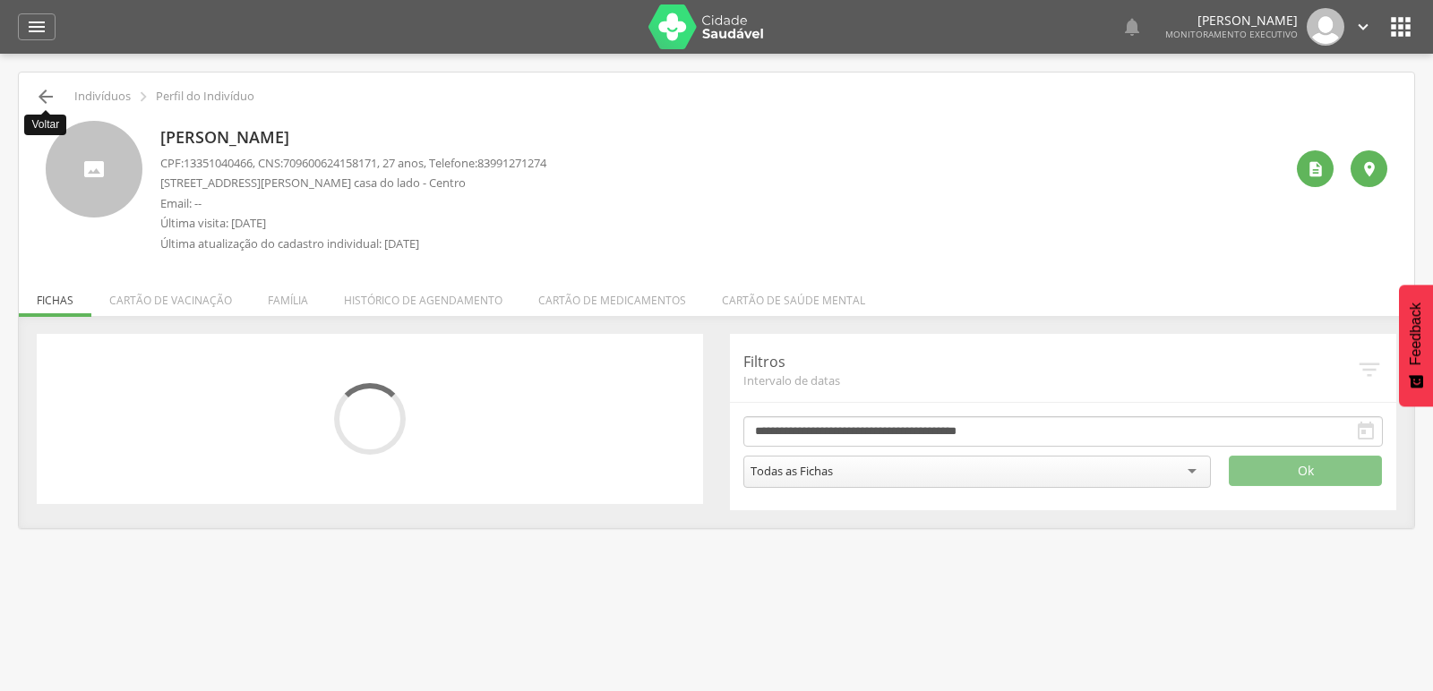
click at [49, 97] on icon "" at bounding box center [45, 96] width 21 height 21
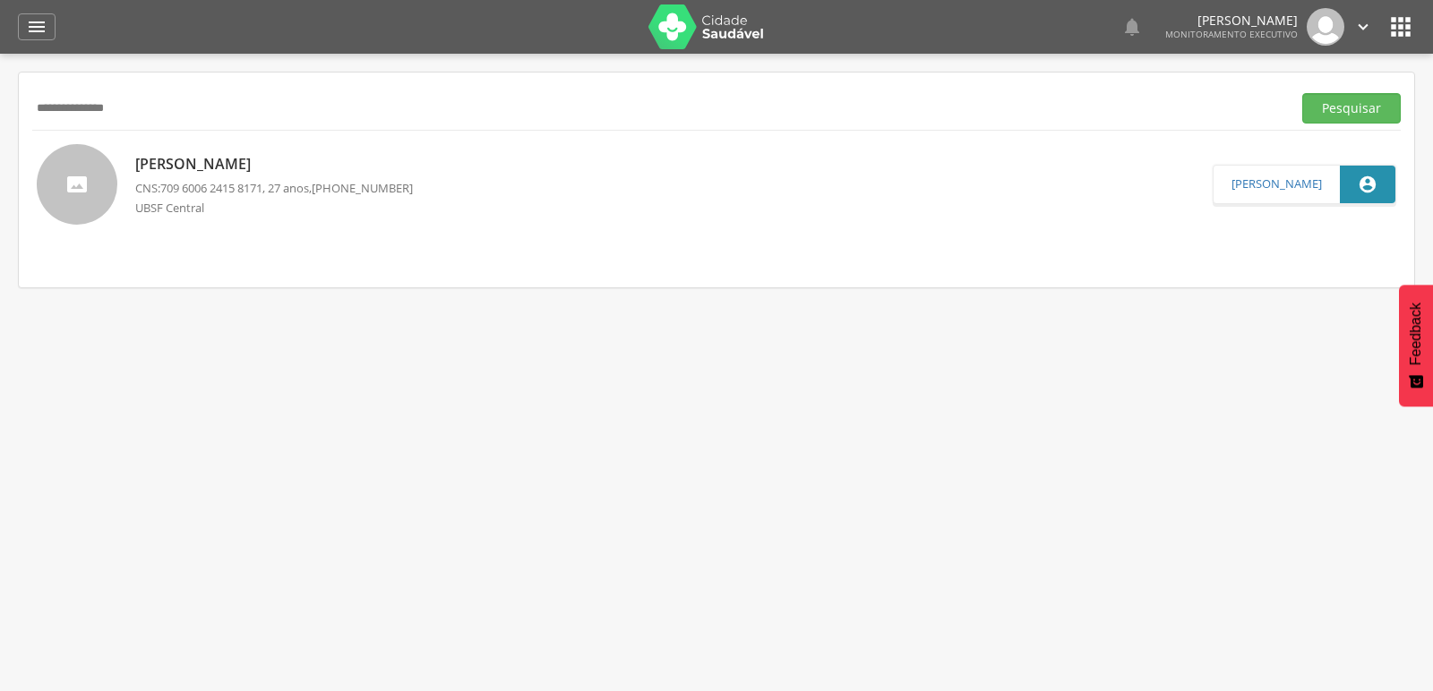
click at [277, 173] on p "Bruno Rodrigues da Silva" at bounding box center [274, 164] width 278 height 21
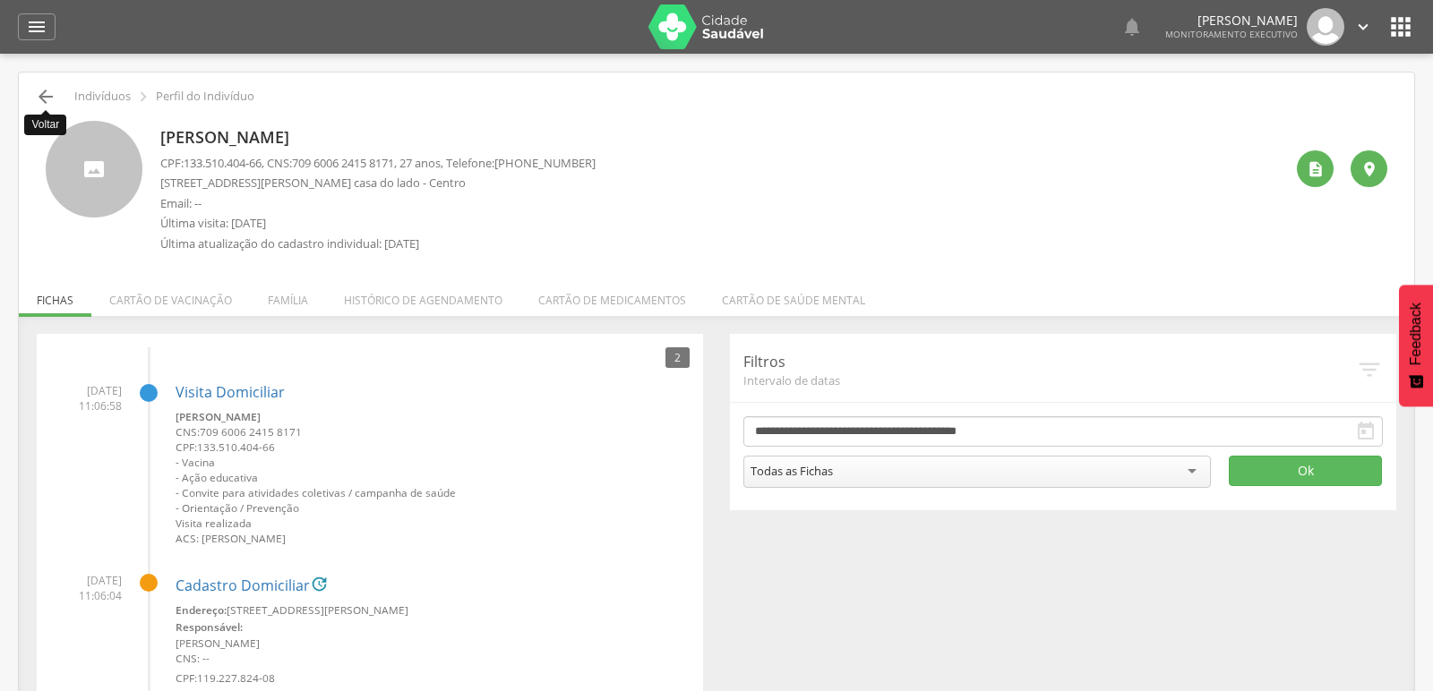
click at [41, 97] on icon "" at bounding box center [45, 96] width 21 height 21
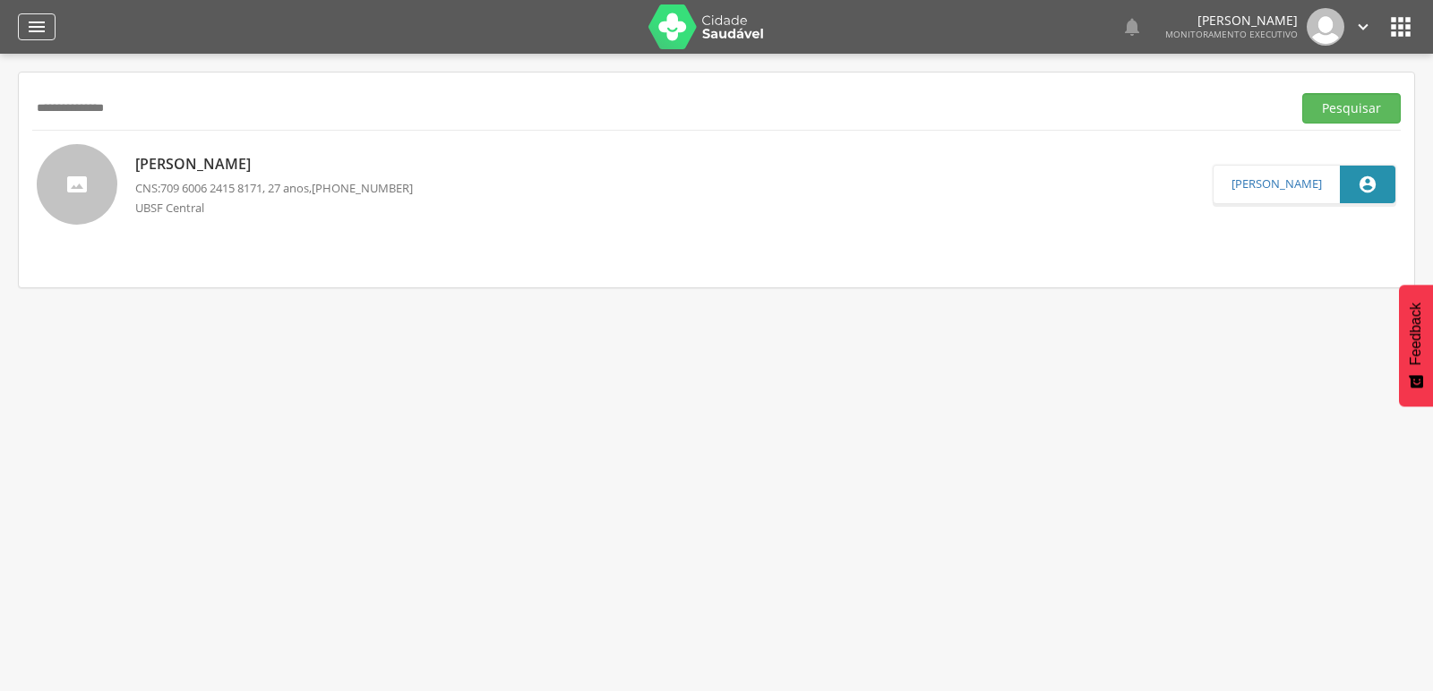
click at [39, 31] on icon "" at bounding box center [36, 26] width 21 height 21
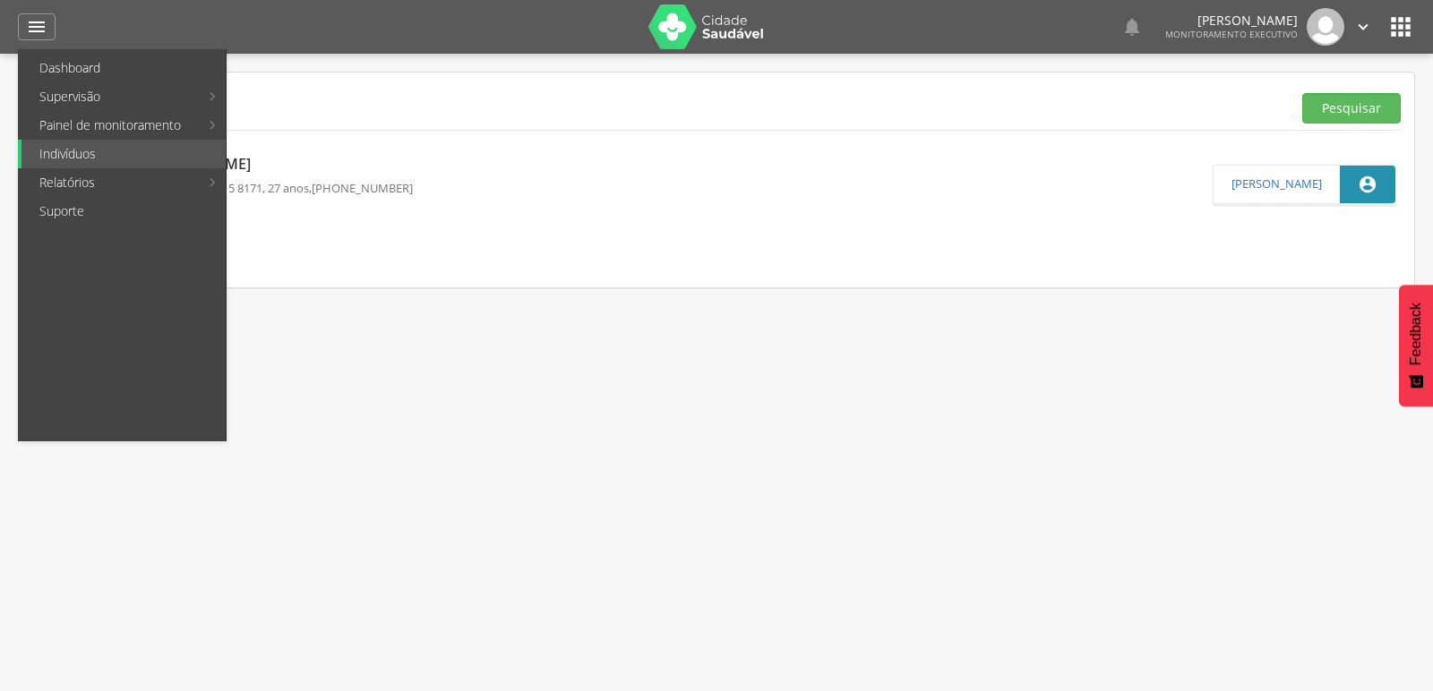
click at [592, 151] on link "Bruno Rodrigues da Silva CNS: 709 6006 2415 8171 , 27 anos, (83) 99127-1274 UBS…" at bounding box center [625, 184] width 1176 height 81
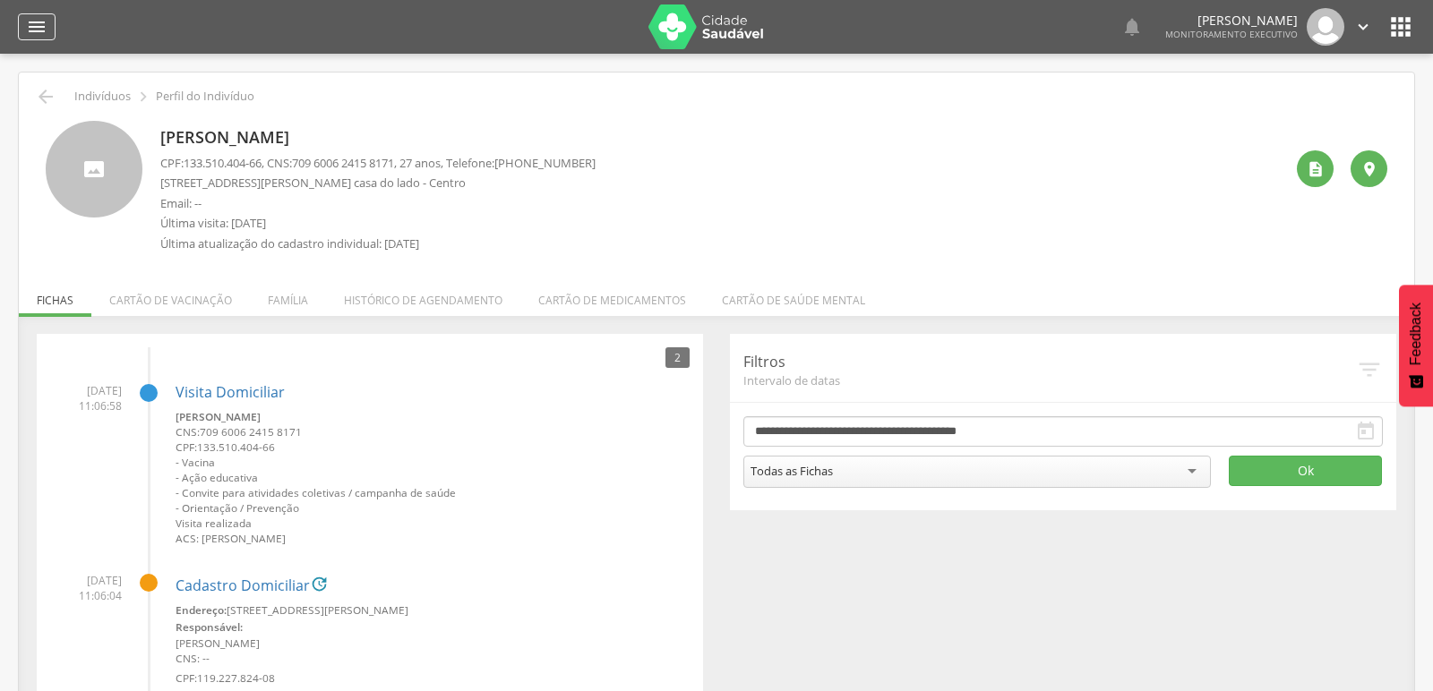
click at [28, 34] on icon "" at bounding box center [36, 26] width 21 height 21
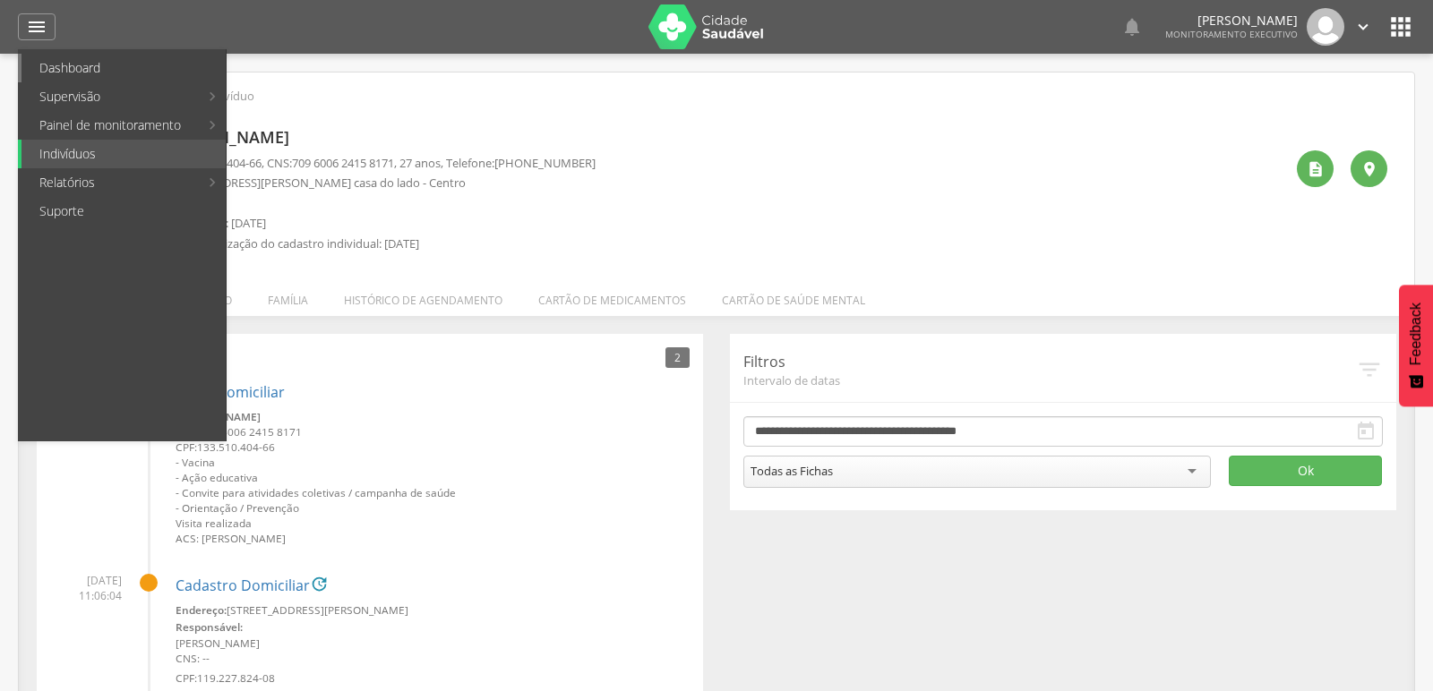
click at [41, 70] on link "Dashboard" at bounding box center [123, 68] width 204 height 29
